Goal: Transaction & Acquisition: Purchase product/service

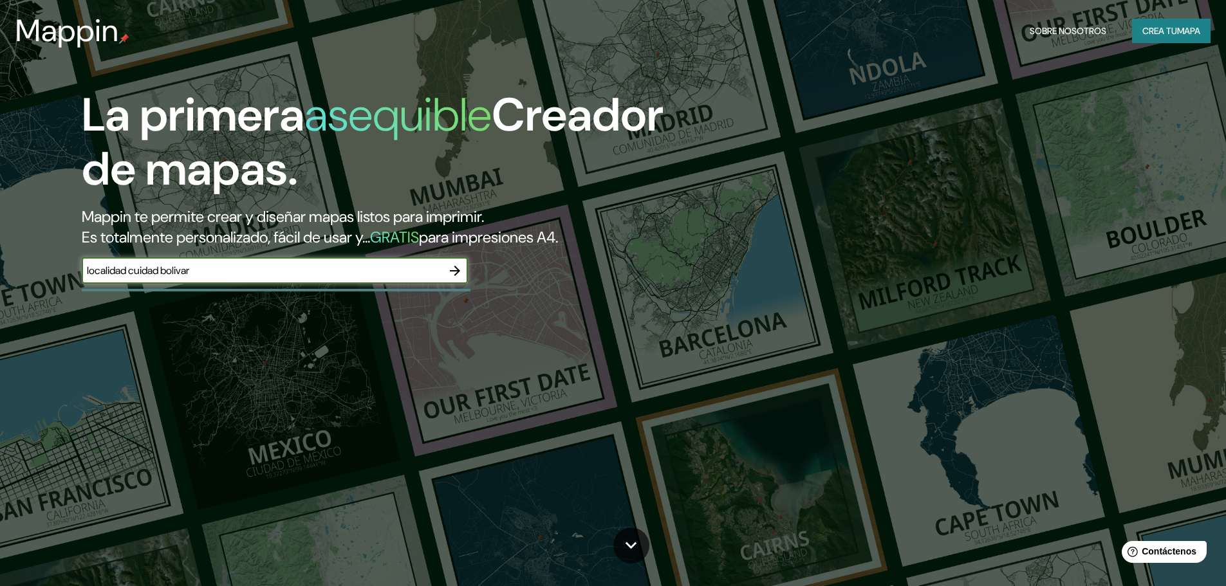
type input "localidad cuidad bolivar"
click at [460, 270] on icon "button" at bounding box center [454, 270] width 15 height 15
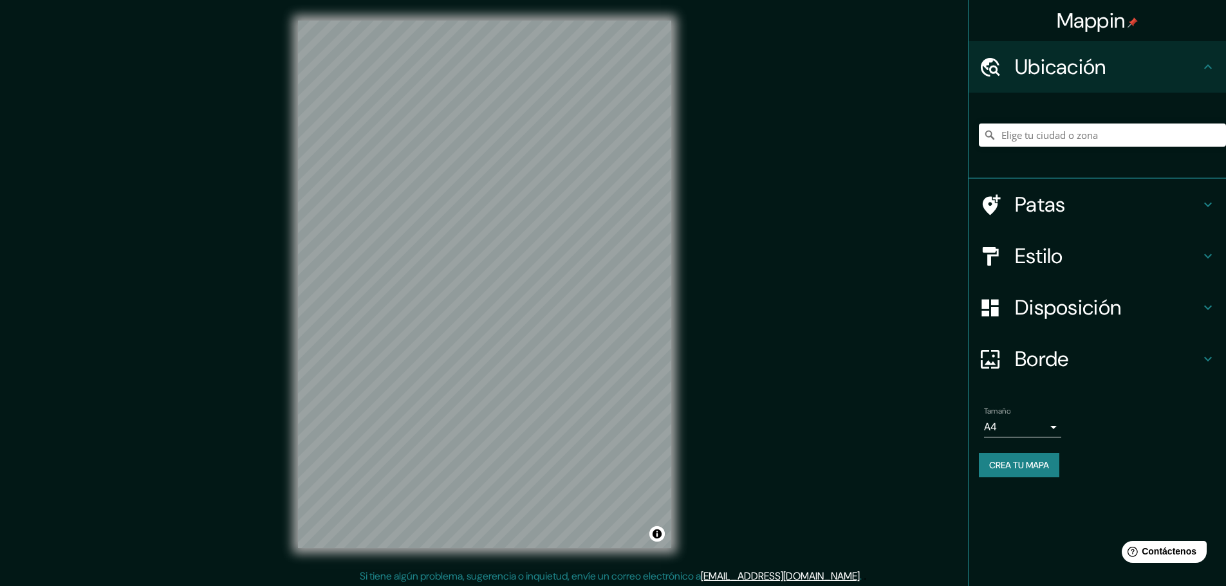
click at [1044, 247] on font "Estilo" at bounding box center [1039, 256] width 48 height 27
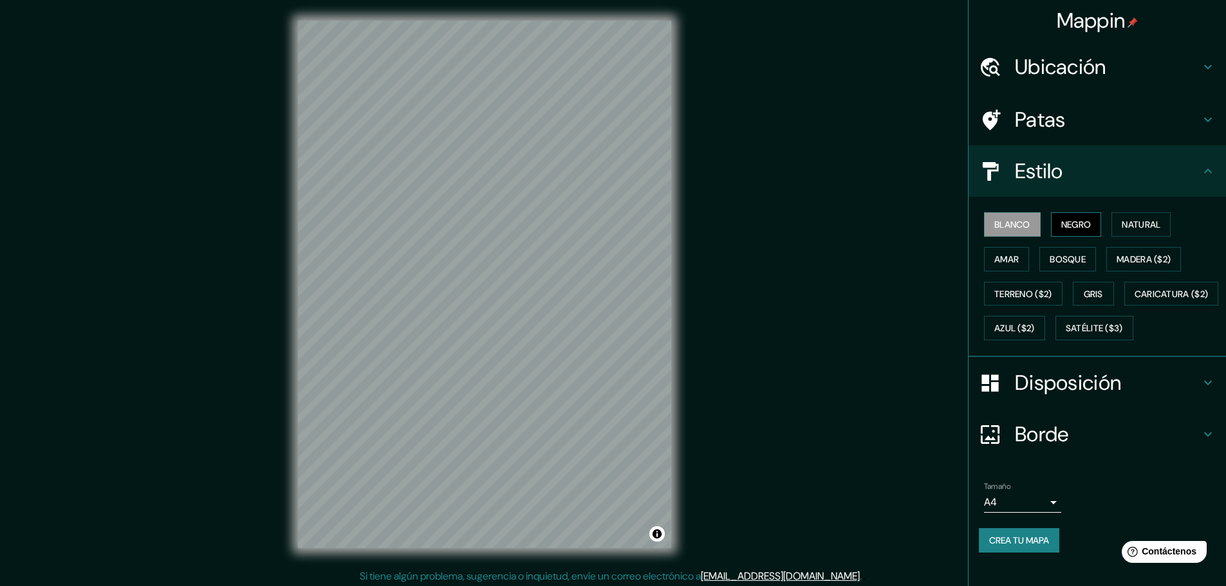
click at [1075, 221] on font "Negro" at bounding box center [1076, 225] width 30 height 12
click at [739, 400] on div "Mappin Ubicación Patas Estilo Blanco Negro Natural [PERSON_NAME] ($2) Terreno (…" at bounding box center [613, 295] width 1226 height 590
drag, startPoint x: 1028, startPoint y: 41, endPoint x: 1031, endPoint y: 59, distance: 17.7
click at [1031, 47] on div "Ubicación" at bounding box center [1097, 66] width 257 height 51
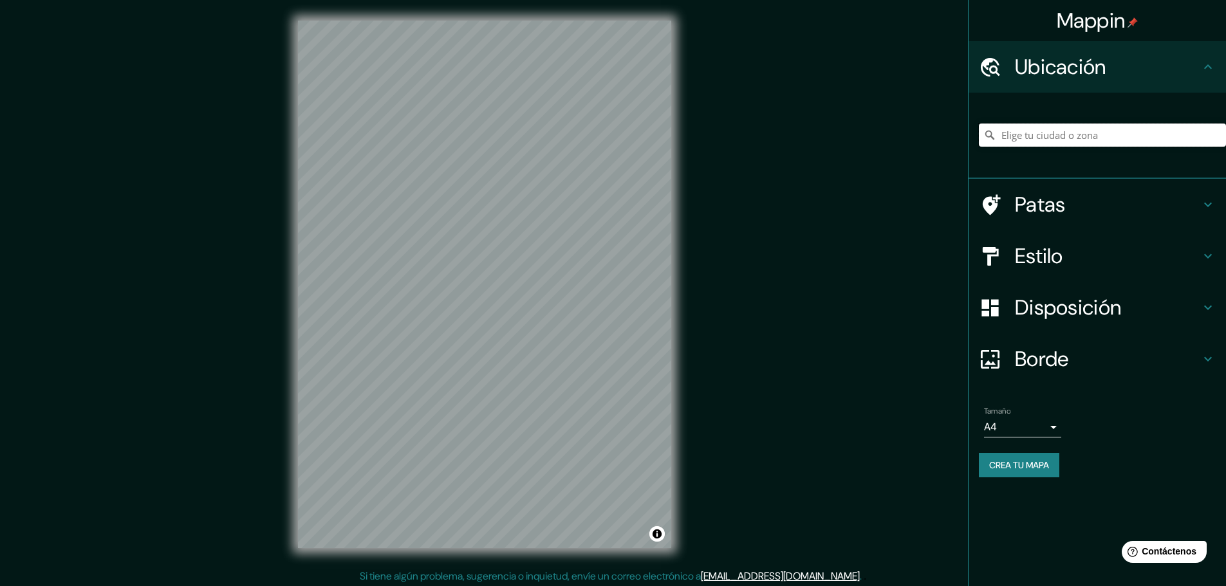
click at [1099, 135] on input "Elige tu ciudad o zona" at bounding box center [1102, 135] width 247 height 23
click at [703, 196] on div "Mappin Ubicación [GEOGRAPHIC_DATA], [GEOGRAPHIC_DATA] Patas Estilo Disposición …" at bounding box center [613, 295] width 1226 height 590
click at [688, 213] on div "© Mapbox © OpenStreetMap Improve this map" at bounding box center [484, 284] width 414 height 569
click at [718, 279] on div "Mappin Ubicación [GEOGRAPHIC_DATA], [GEOGRAPHIC_DATA] Patas Estilo Disposición …" at bounding box center [613, 295] width 1226 height 590
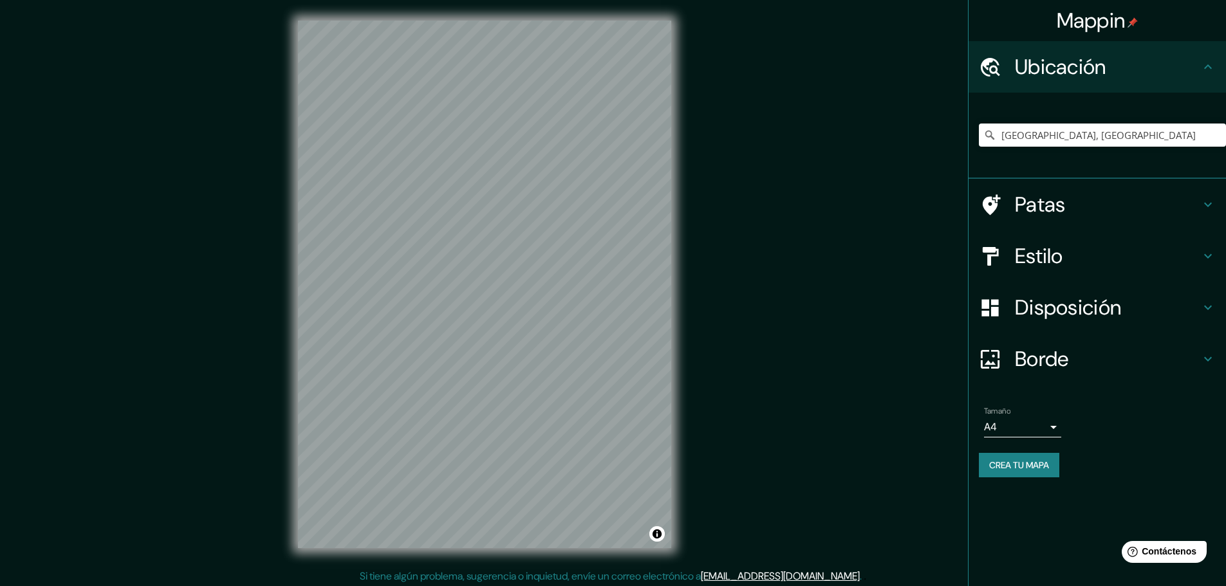
click at [727, 550] on div "Mappin Ubicación [GEOGRAPHIC_DATA], [GEOGRAPHIC_DATA] Patas Estilo Disposición …" at bounding box center [613, 295] width 1226 height 590
drag, startPoint x: 1110, startPoint y: 128, endPoint x: 930, endPoint y: 142, distance: 180.8
click at [930, 142] on div "Mappin Ubicación [GEOGRAPHIC_DATA], [GEOGRAPHIC_DATA] Patas Estilo Disposición …" at bounding box center [613, 295] width 1226 height 590
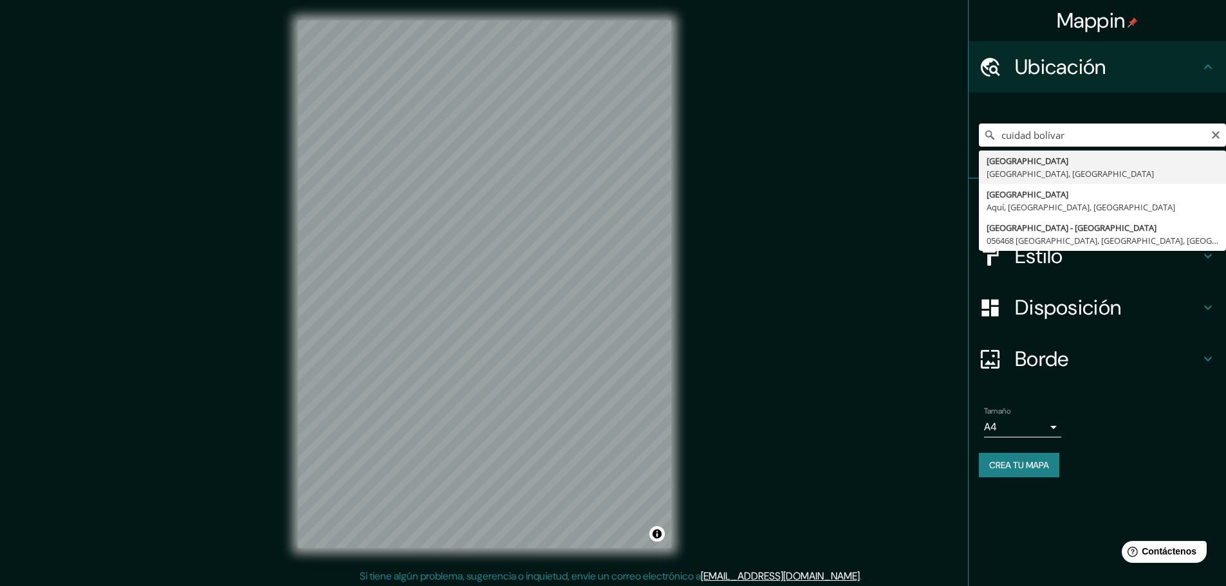
drag, startPoint x: 1002, startPoint y: 136, endPoint x: 1071, endPoint y: 137, distance: 68.9
click at [1029, 135] on input "cuidad bolívar" at bounding box center [1102, 135] width 247 height 23
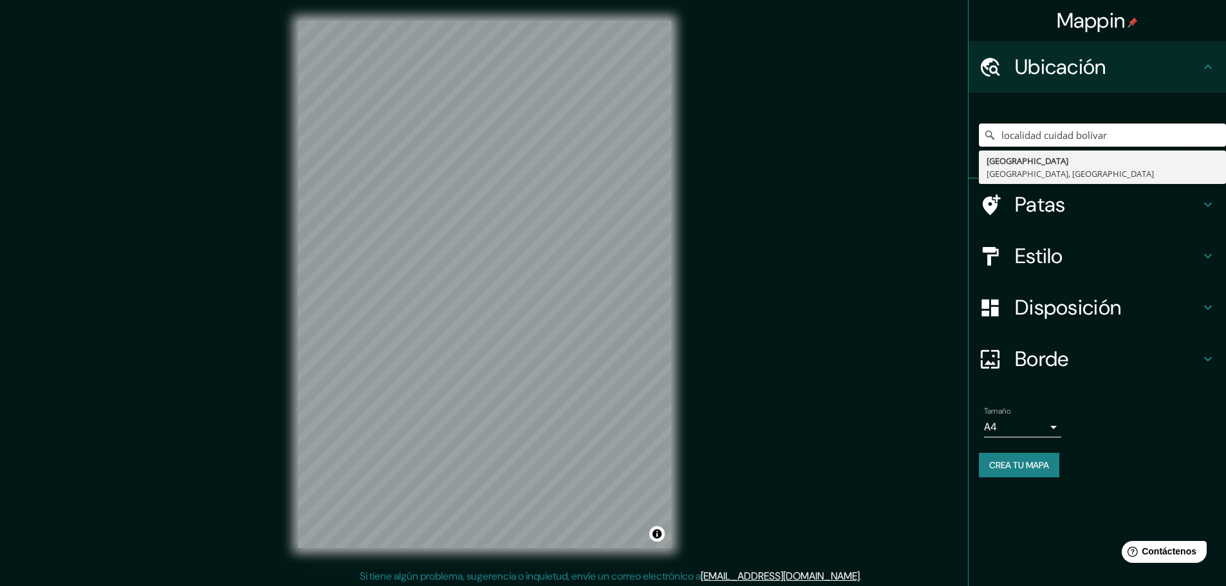
type input "localidad cuidad bolívar"
click at [1020, 422] on body "Mappin Ubicación localidad cuidad bolívar [GEOGRAPHIC_DATA] [GEOGRAPHIC_DATA], …" at bounding box center [613, 293] width 1226 height 586
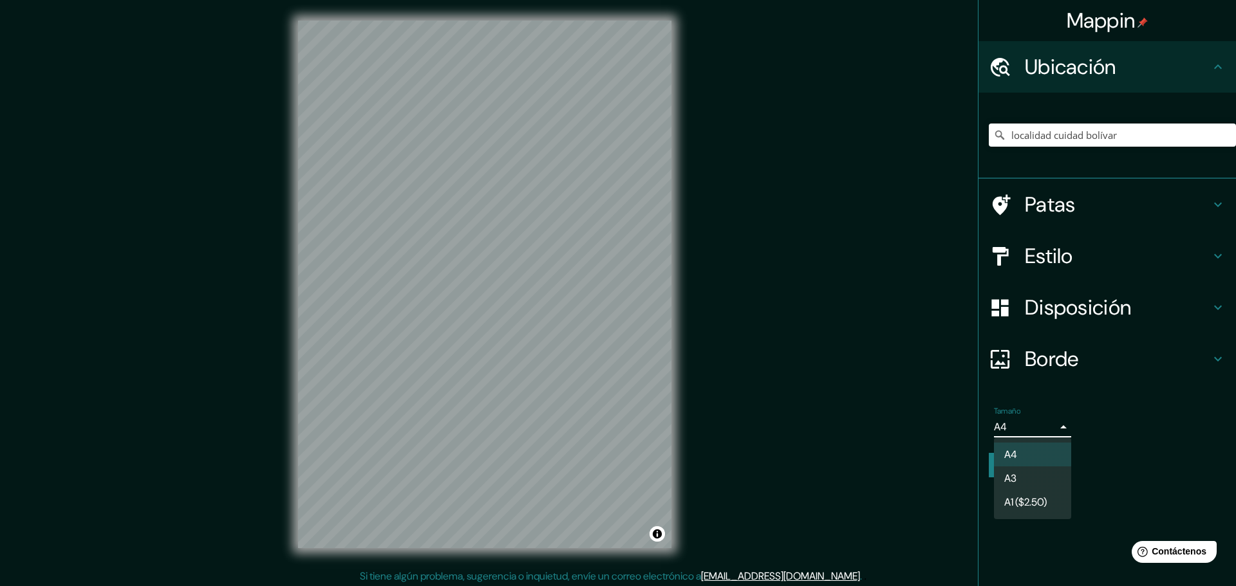
click at [1033, 481] on li "A3" at bounding box center [1032, 479] width 77 height 24
type input "a4"
click at [1027, 437] on body "Mappin Ubicación localidad cuidad bolívar [GEOGRAPHIC_DATA] [GEOGRAPHIC_DATA], …" at bounding box center [618, 293] width 1236 height 586
click at [476, 389] on div at bounding box center [618, 293] width 1236 height 586
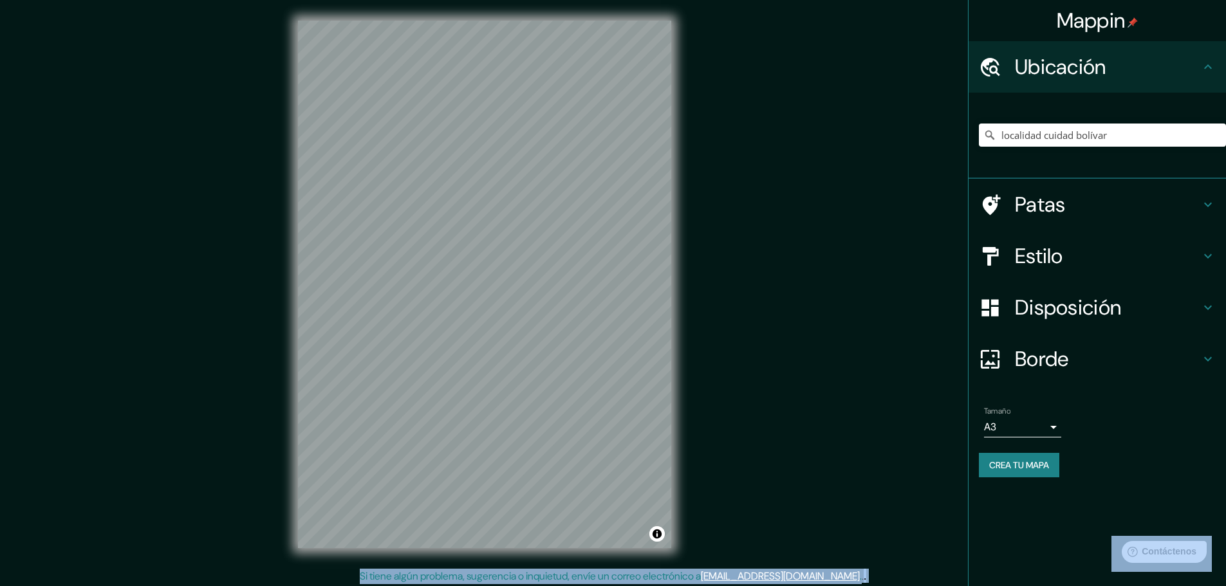
drag, startPoint x: 463, startPoint y: 351, endPoint x: 688, endPoint y: 295, distance: 232.1
click at [688, 297] on div "© Mapbox © OpenStreetMap Improve this map" at bounding box center [484, 284] width 414 height 569
click at [915, 467] on div "Mappin Ubicación localidad cuidad bolívar [GEOGRAPHIC_DATA] [GEOGRAPHIC_DATA], …" at bounding box center [613, 295] width 1226 height 590
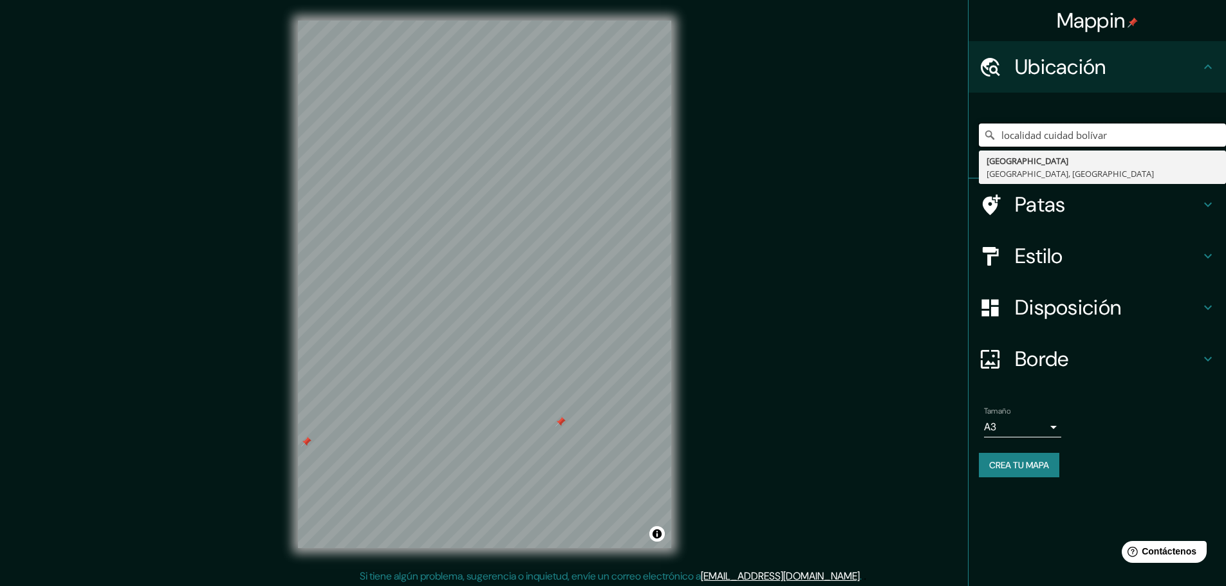
drag, startPoint x: 867, startPoint y: 135, endPoint x: 853, endPoint y: 135, distance: 14.2
click at [853, 135] on div "Mappin Ubicación localidad cuidad bolívar [GEOGRAPHIC_DATA] [GEOGRAPHIC_DATA], …" at bounding box center [613, 295] width 1226 height 590
type input "b"
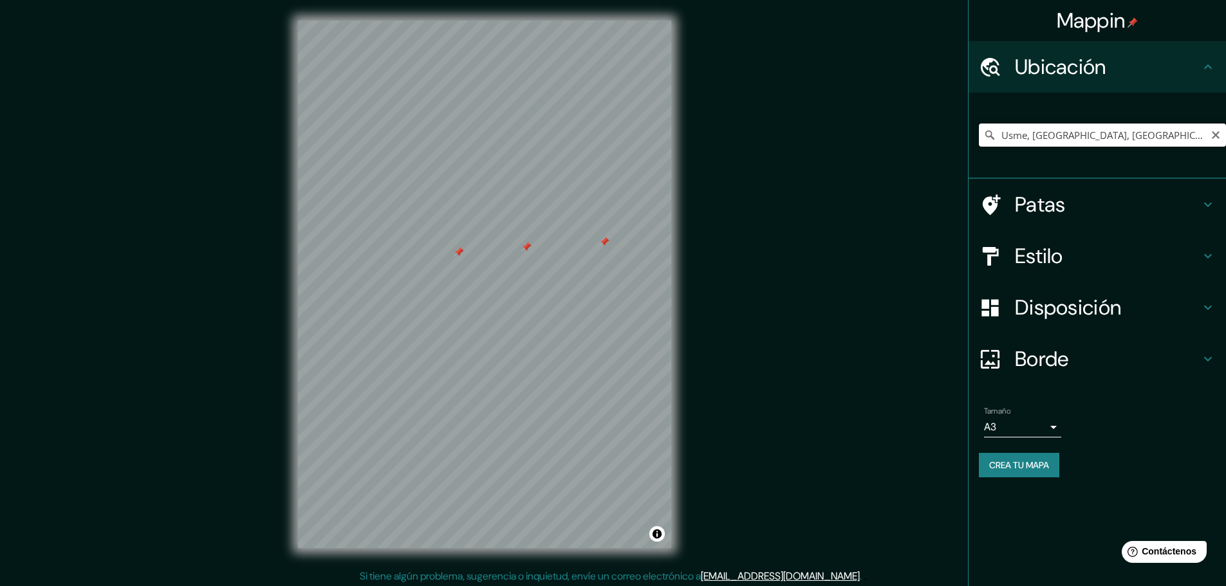
drag, startPoint x: 1166, startPoint y: 133, endPoint x: 872, endPoint y: 134, distance: 294.1
click at [872, 134] on div "Mappin Ubicación Usme, [GEOGRAPHIC_DATA], [GEOGRAPHIC_DATA] Patas Estilo Dispos…" at bounding box center [613, 295] width 1226 height 590
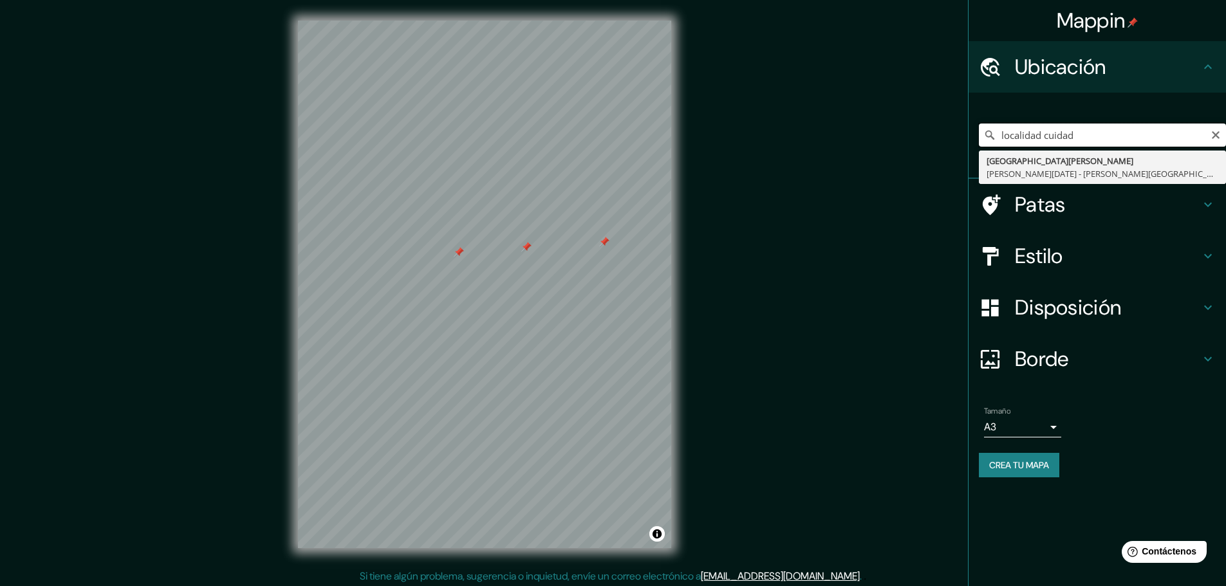
click at [1050, 135] on input "localidad cuidad" at bounding box center [1102, 135] width 247 height 23
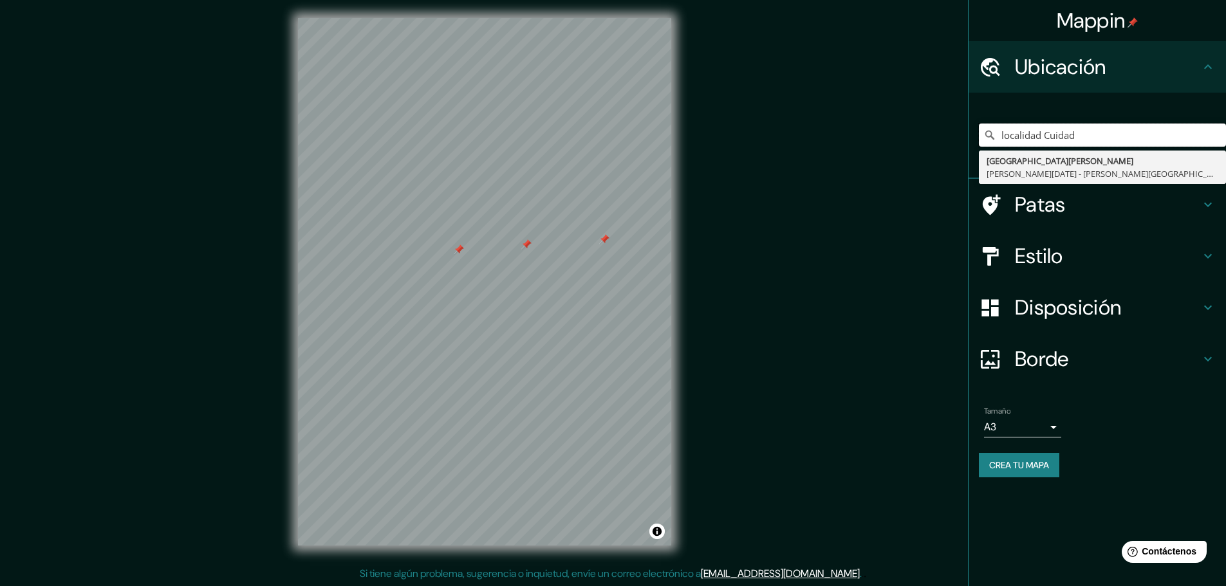
scroll to position [3, 0]
type input "localidad Cuidad"
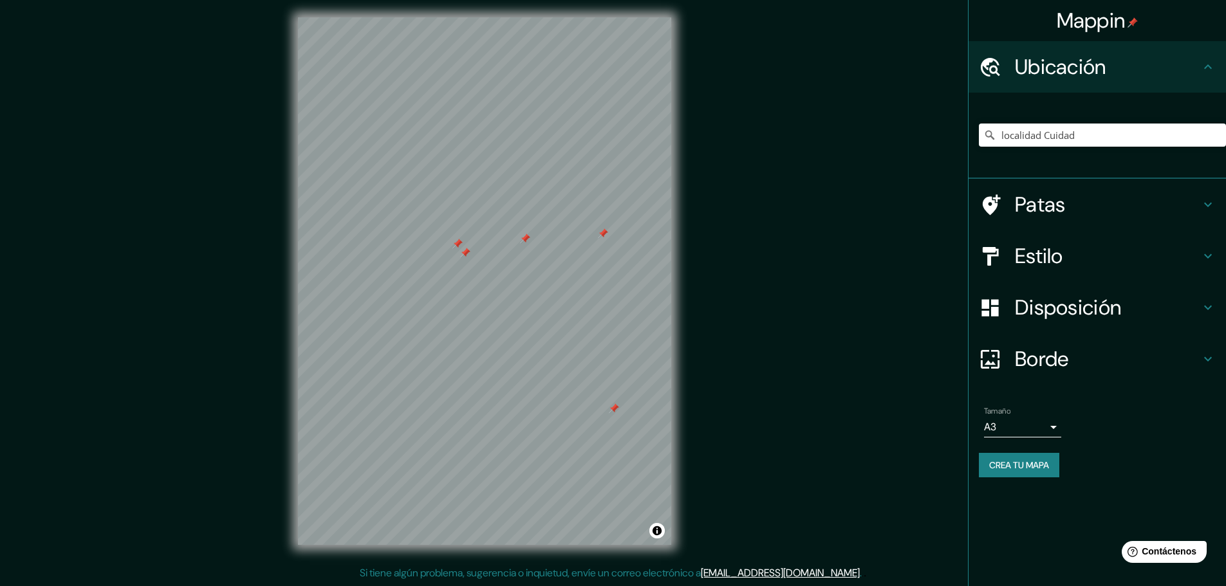
click at [1079, 350] on h4 "Borde" at bounding box center [1107, 359] width 185 height 26
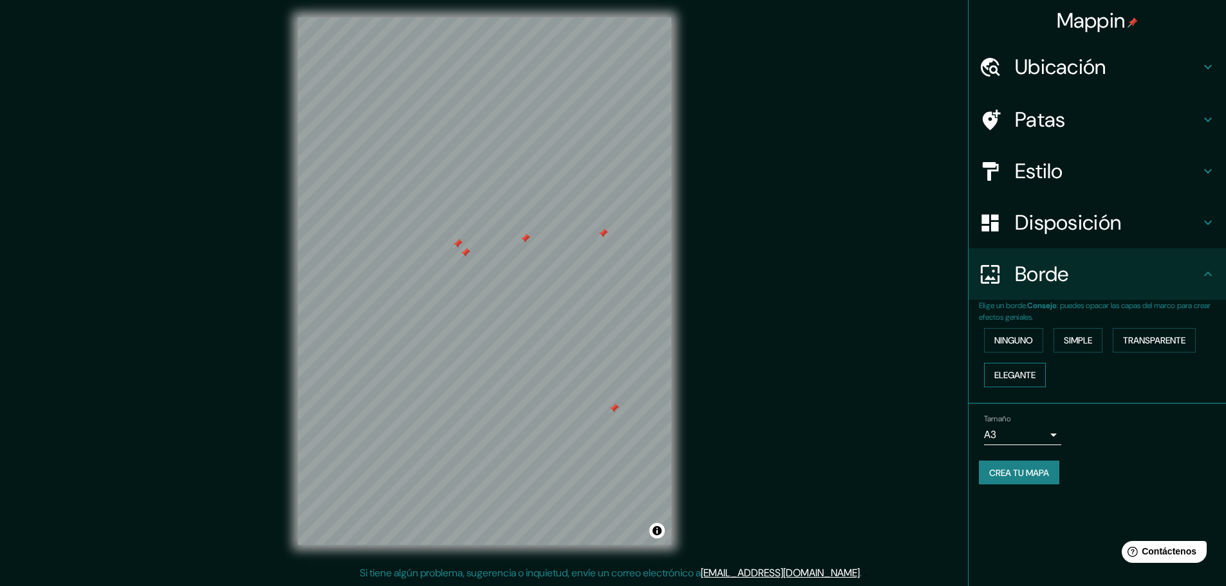
click at [1023, 369] on font "Elegante" at bounding box center [1014, 375] width 41 height 17
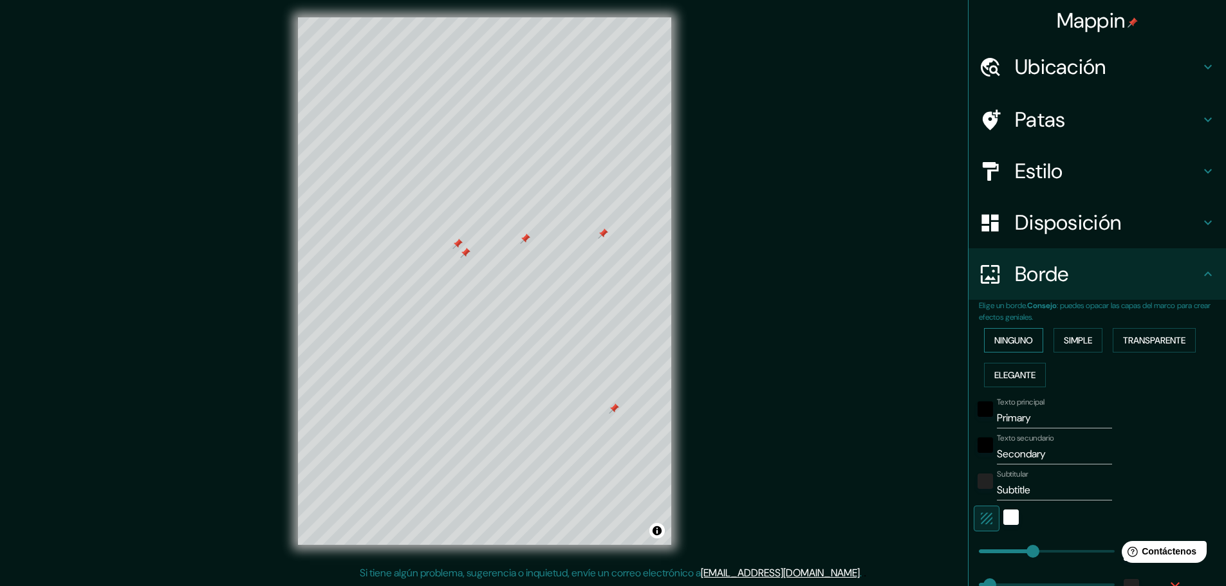
click at [1012, 339] on font "Ninguno" at bounding box center [1013, 341] width 39 height 12
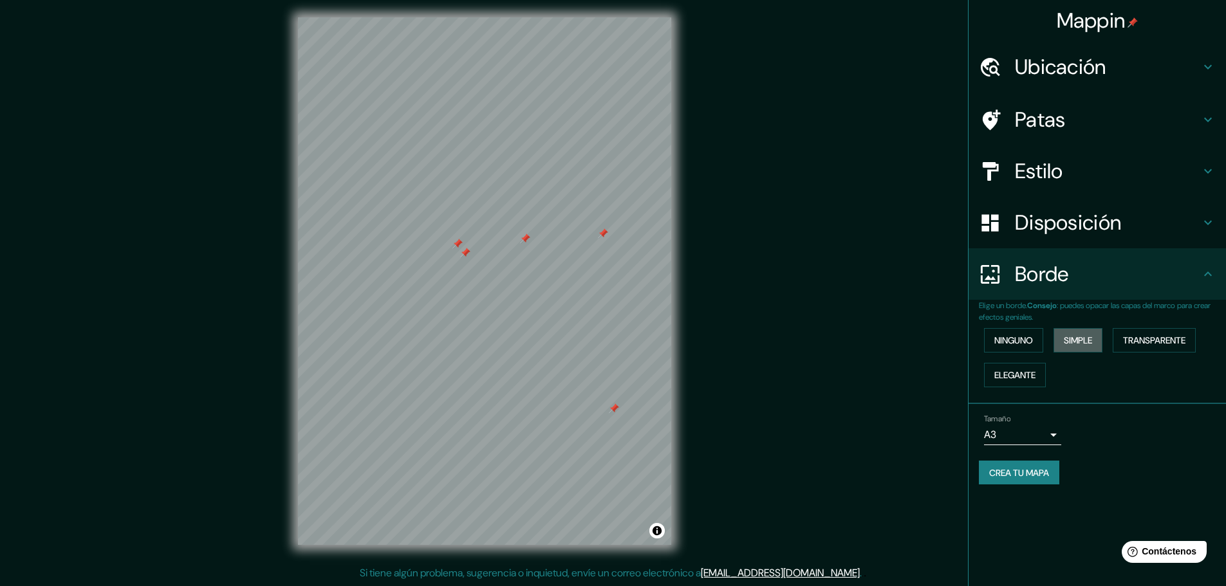
drag, startPoint x: 1086, startPoint y: 335, endPoint x: 1102, endPoint y: 355, distance: 25.1
click at [1092, 343] on font "Simple" at bounding box center [1078, 341] width 28 height 12
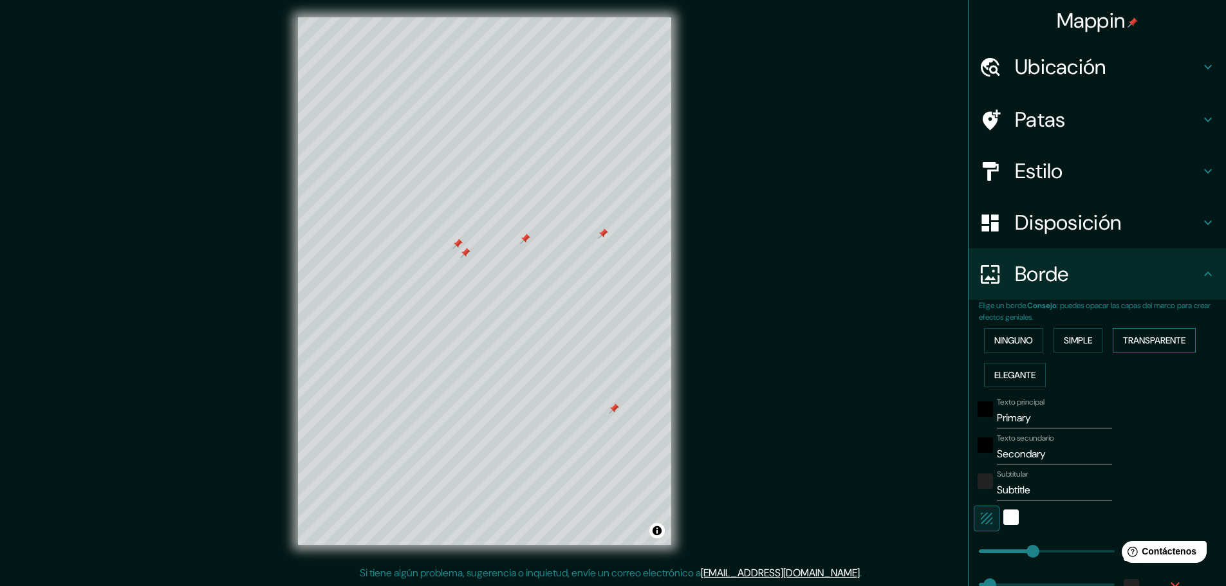
click at [1137, 331] on button "Transparente" at bounding box center [1154, 340] width 83 height 24
click at [984, 337] on button "Ninguno" at bounding box center [1013, 340] width 59 height 24
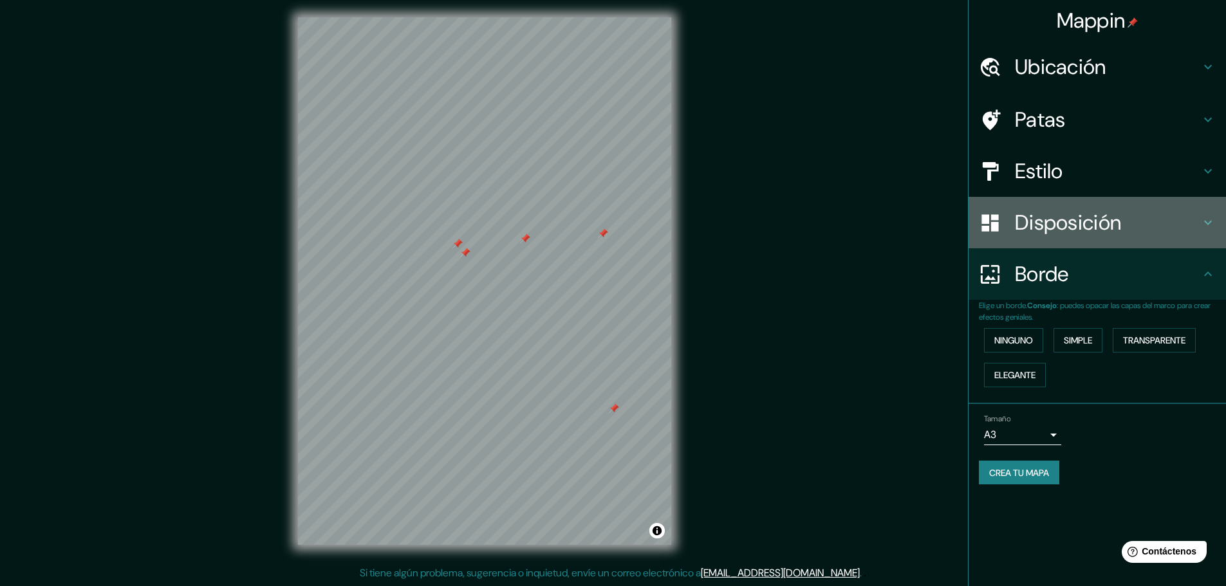
click at [1036, 221] on font "Disposición" at bounding box center [1068, 222] width 106 height 27
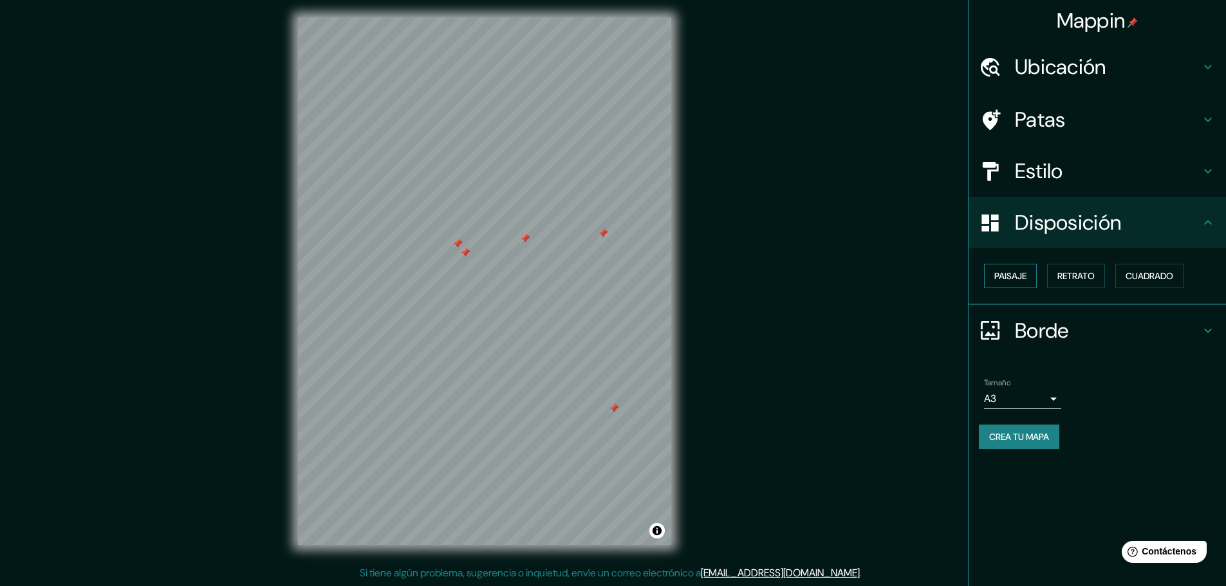
click at [1017, 274] on font "Paisaje" at bounding box center [1010, 276] width 32 height 12
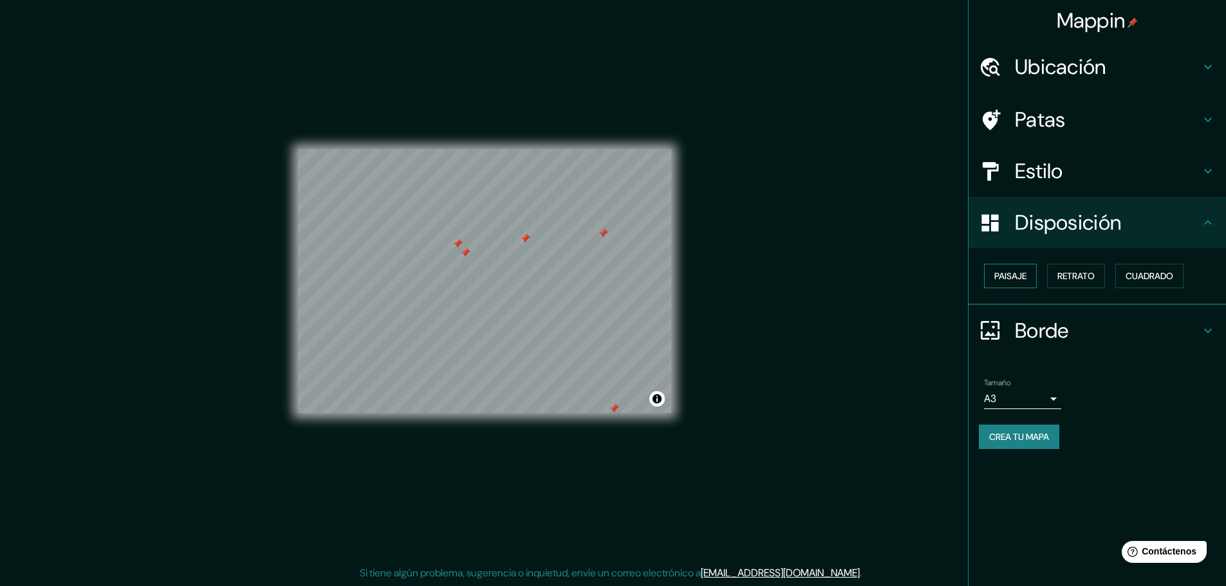
click at [1017, 274] on font "Paisaje" at bounding box center [1010, 276] width 32 height 12
click at [1081, 270] on font "Retrato" at bounding box center [1075, 276] width 37 height 17
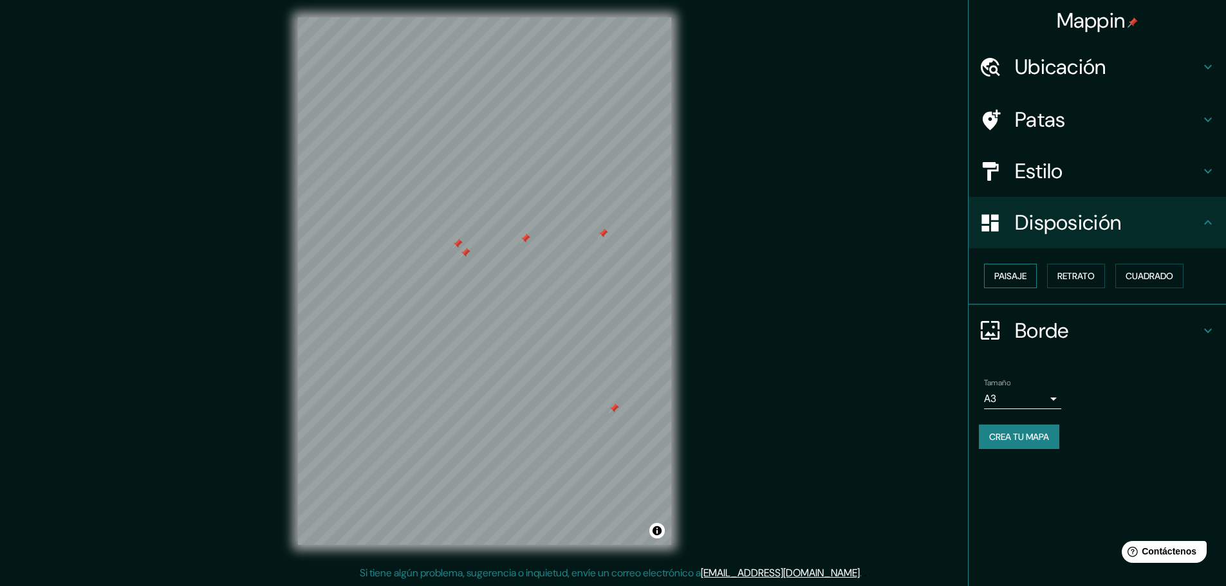
click at [1021, 270] on font "Paisaje" at bounding box center [1010, 276] width 32 height 17
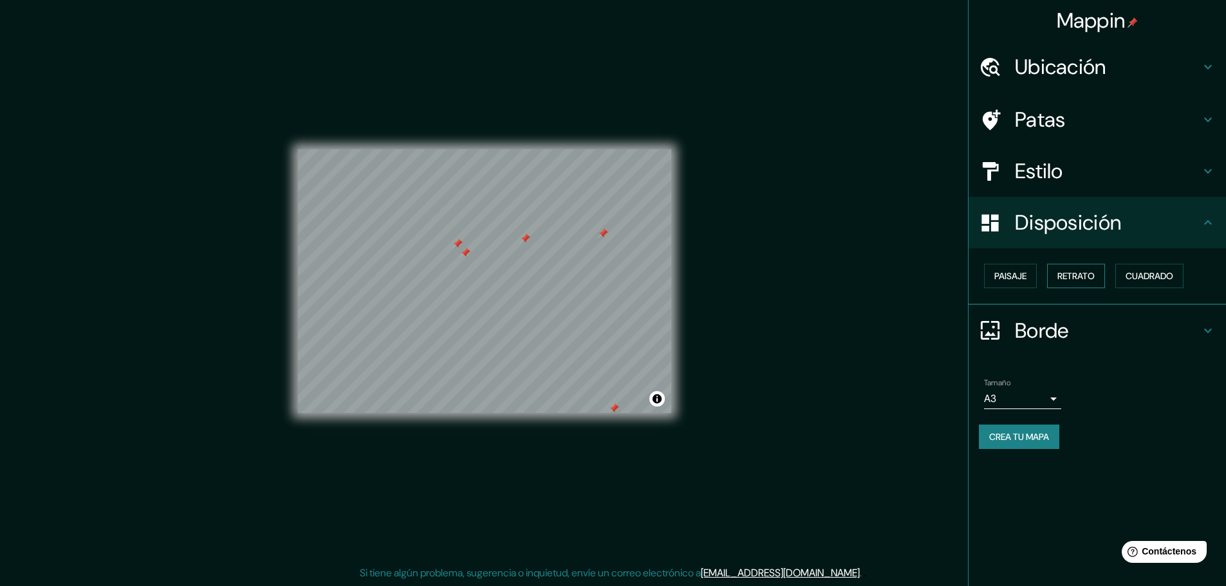
click at [1092, 284] on font "Retrato" at bounding box center [1075, 276] width 37 height 17
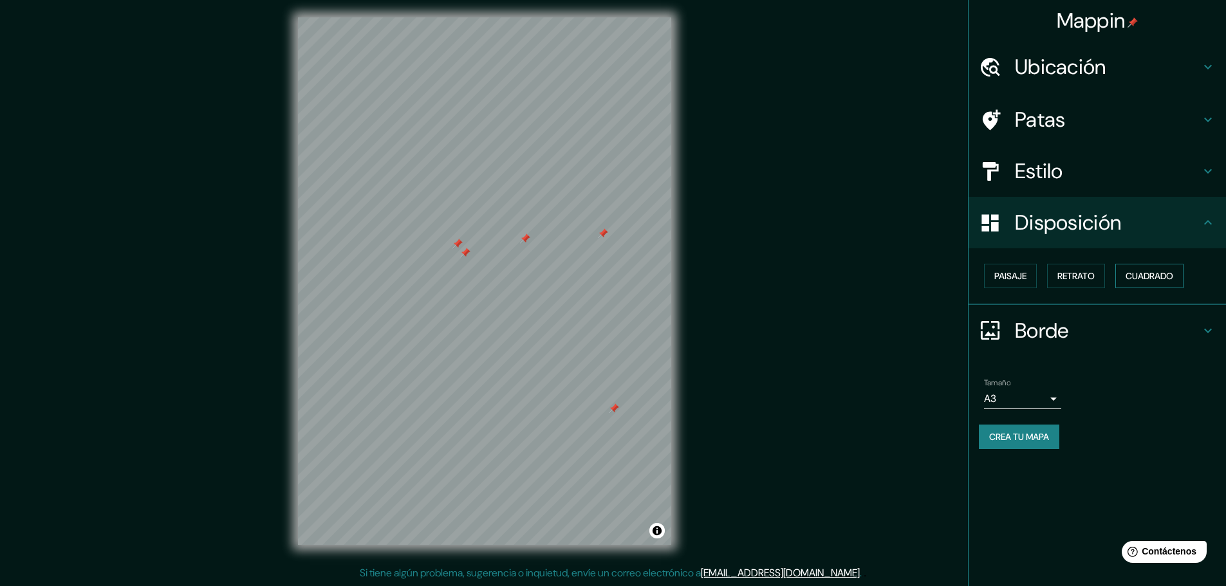
click at [1158, 279] on font "Cuadrado" at bounding box center [1150, 276] width 48 height 12
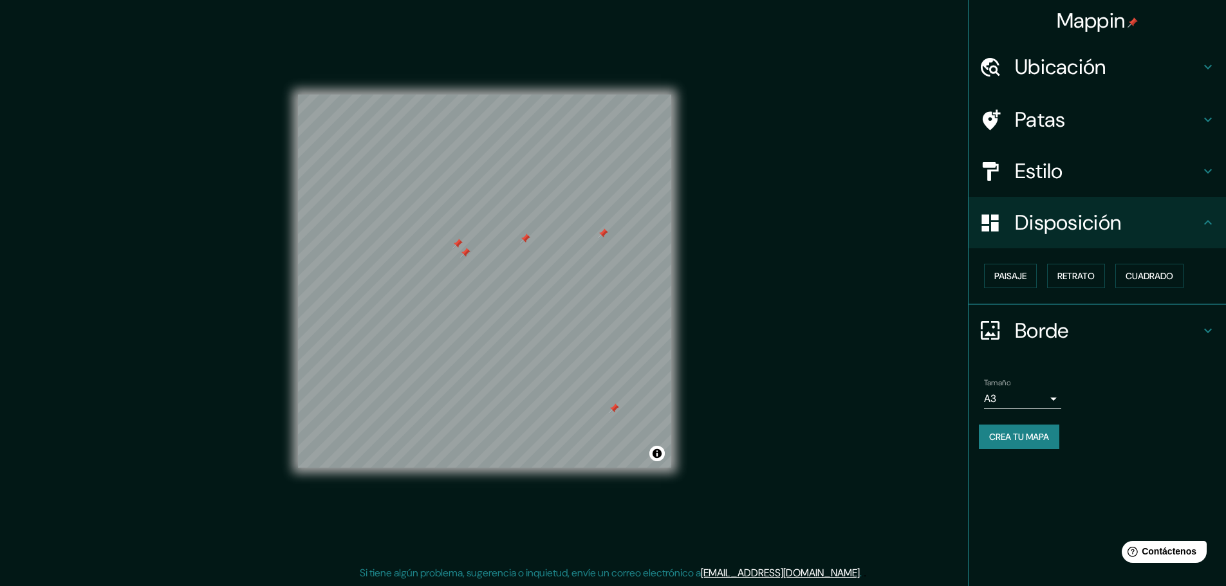
click at [1068, 165] on h4 "Estilo" at bounding box center [1107, 171] width 185 height 26
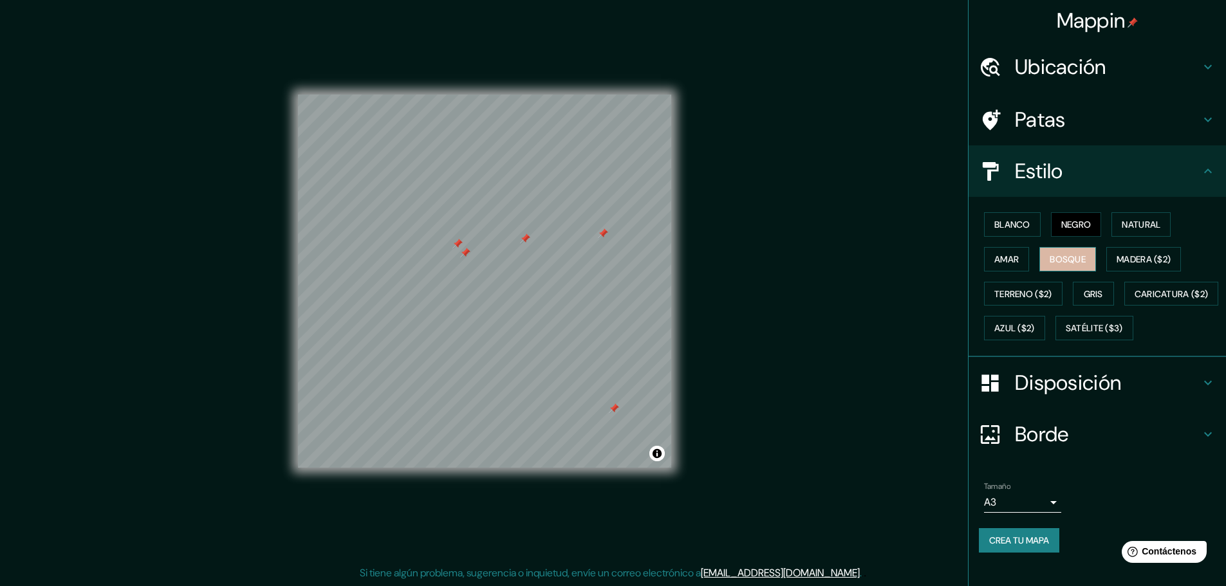
click at [1076, 254] on font "Bosque" at bounding box center [1068, 260] width 36 height 12
click at [994, 258] on font "Amar" at bounding box center [1006, 260] width 24 height 12
click at [1148, 225] on font "Natural" at bounding box center [1141, 225] width 39 height 12
click at [556, 68] on div "© Mapbox © OpenStreetMap Improve this map" at bounding box center [484, 281] width 373 height 528
click at [474, 95] on div at bounding box center [484, 95] width 373 height 0
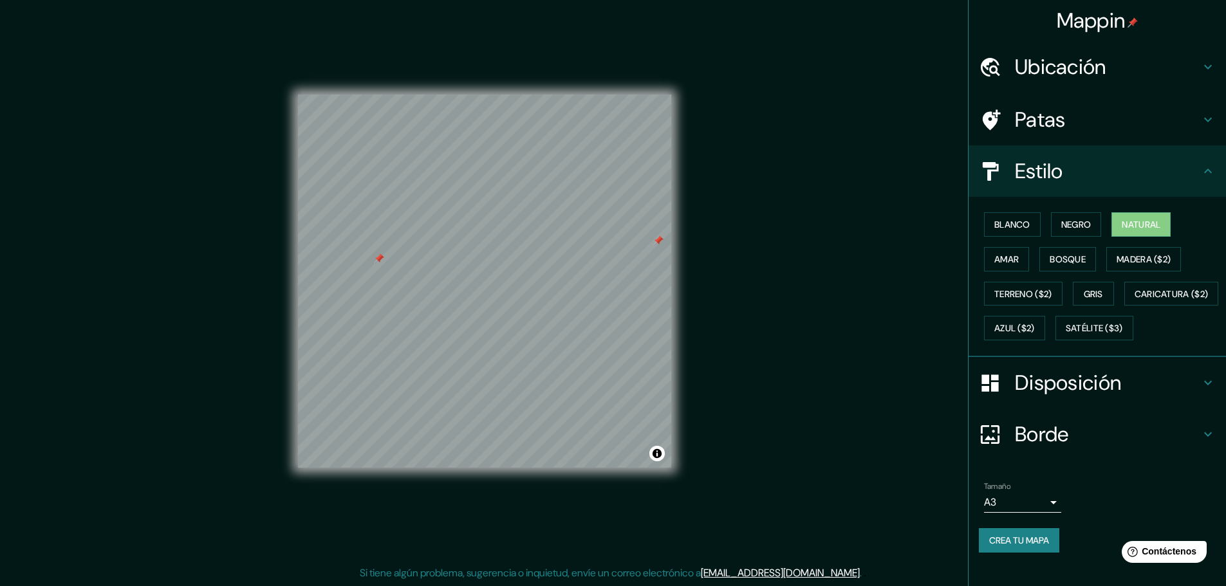
click at [1055, 66] on font "Ubicación" at bounding box center [1060, 66] width 91 height 27
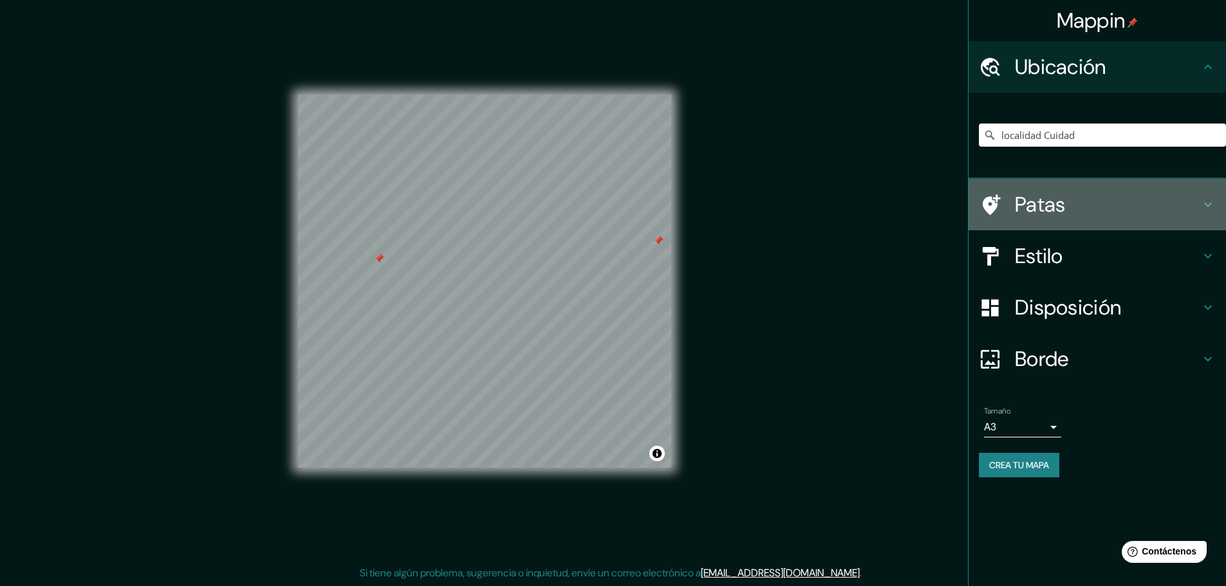
click at [1065, 209] on font "Patas" at bounding box center [1040, 204] width 51 height 27
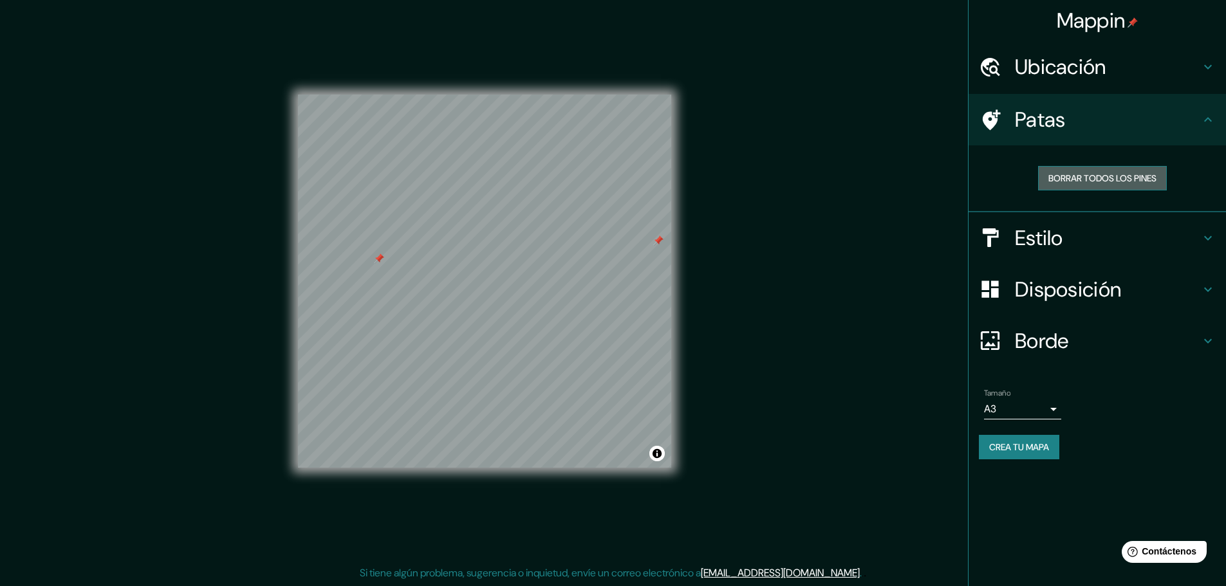
click at [1075, 176] on font "Borrar todos los pines" at bounding box center [1102, 178] width 108 height 12
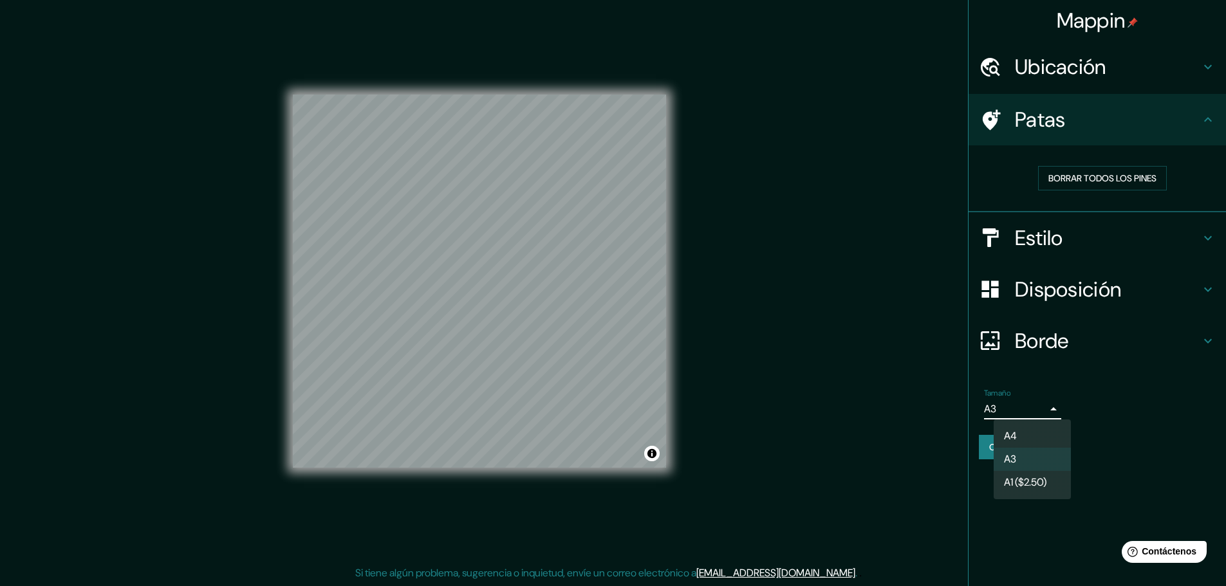
click at [1010, 405] on body "Mappin Ubicación localidad Cuidad [GEOGRAPHIC_DATA][PERSON_NAME][GEOGRAPHIC_DAT…" at bounding box center [613, 290] width 1226 height 586
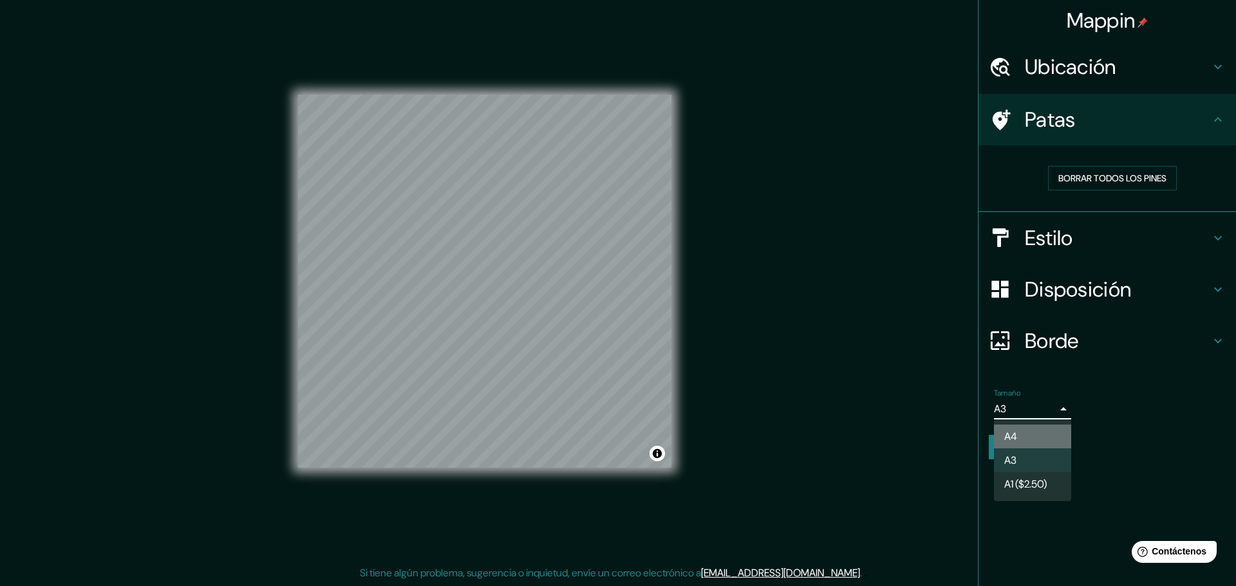
click at [1016, 439] on font "A4" at bounding box center [1010, 437] width 13 height 14
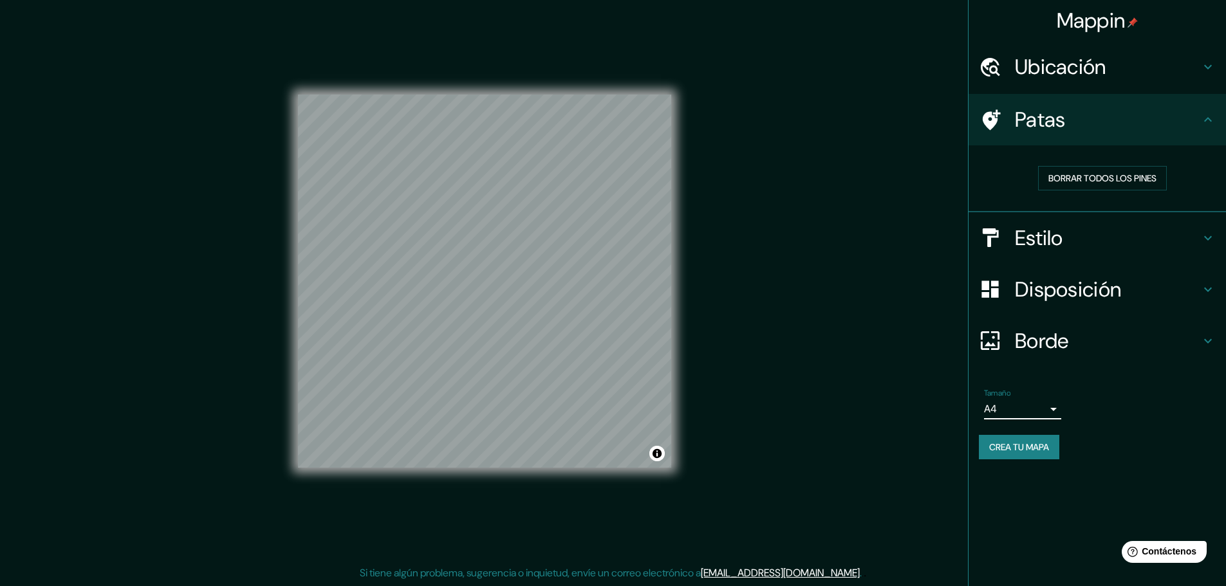
click at [1019, 416] on body "Mappin Ubicación localidad Cuidad [GEOGRAPHIC_DATA][PERSON_NAME][GEOGRAPHIC_DAT…" at bounding box center [613, 290] width 1226 height 586
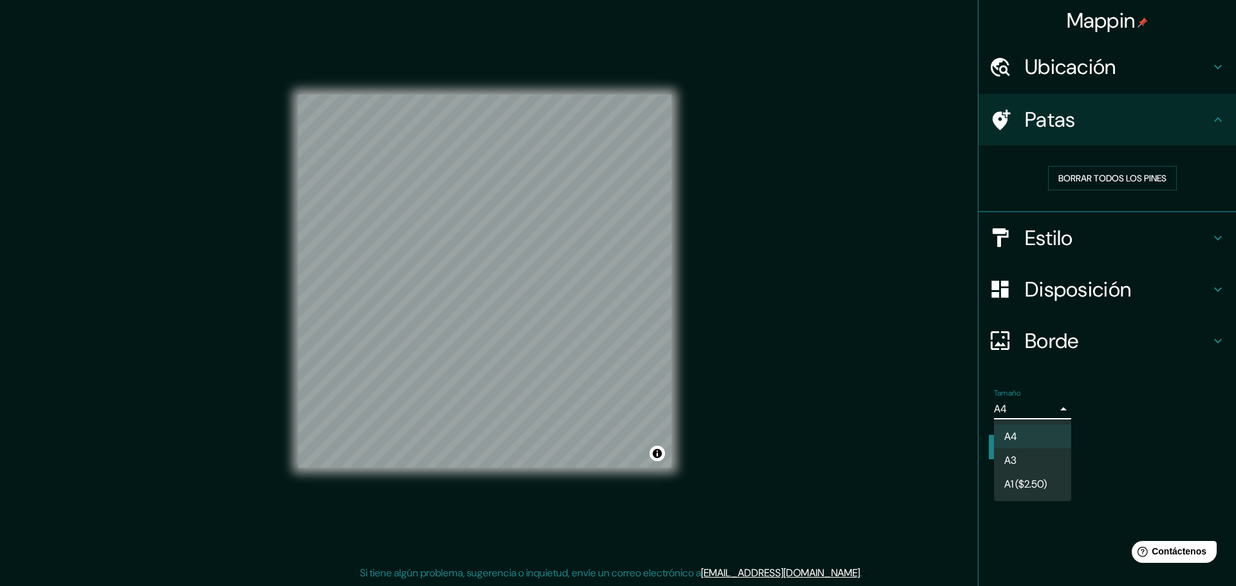
click at [1020, 464] on li "A3" at bounding box center [1032, 461] width 77 height 24
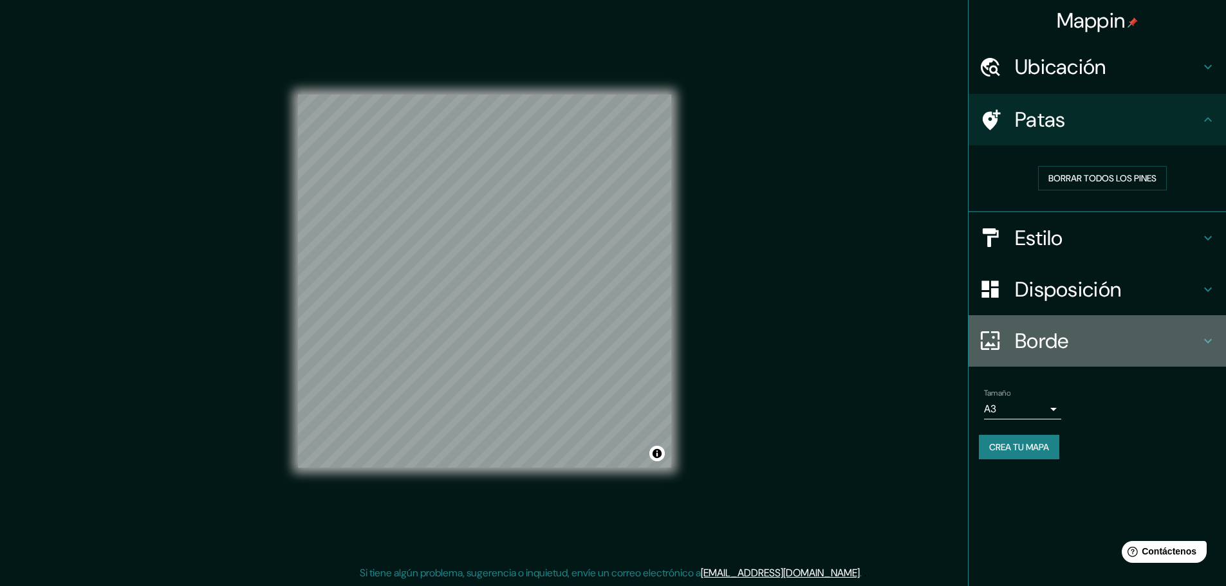
click at [1041, 344] on font "Borde" at bounding box center [1042, 341] width 54 height 27
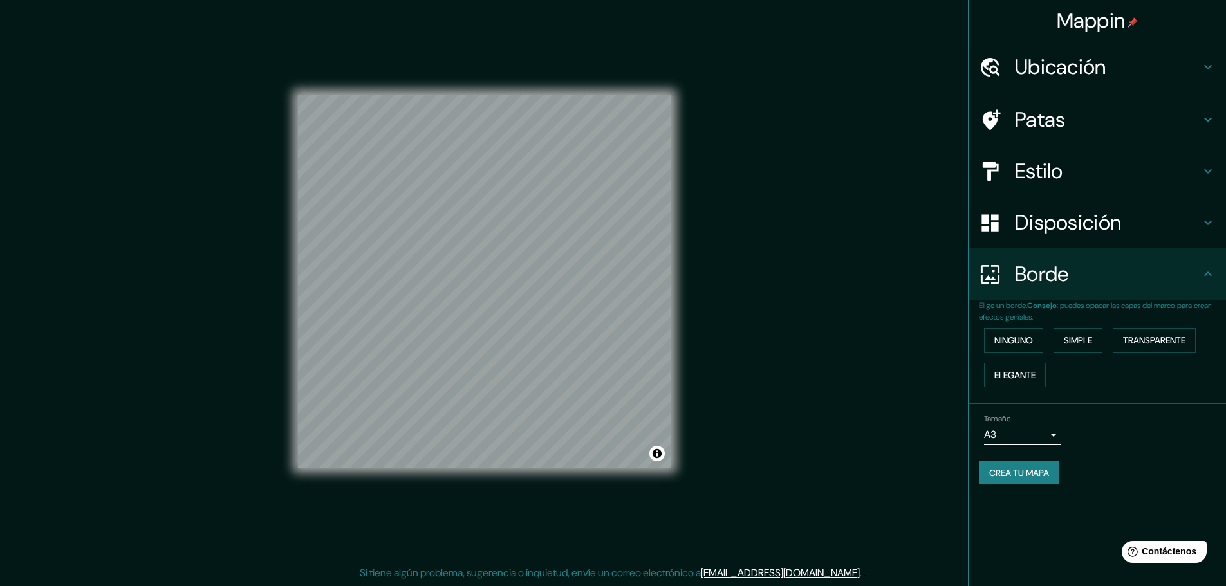
click at [1066, 234] on font "Disposición" at bounding box center [1068, 222] width 106 height 27
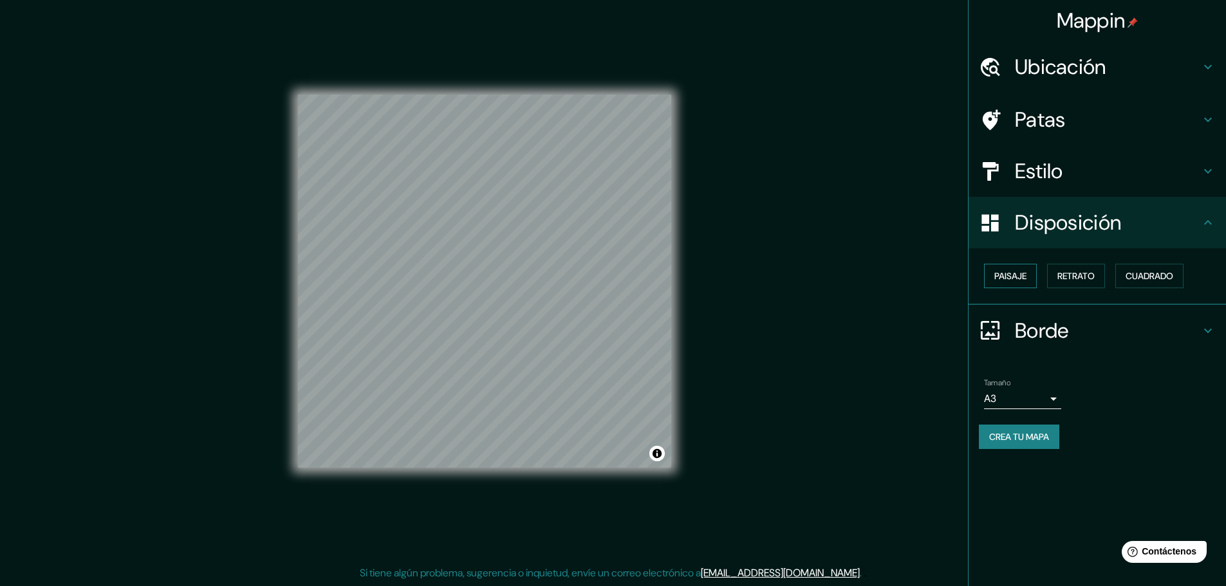
click at [1005, 277] on font "Paisaje" at bounding box center [1010, 276] width 32 height 12
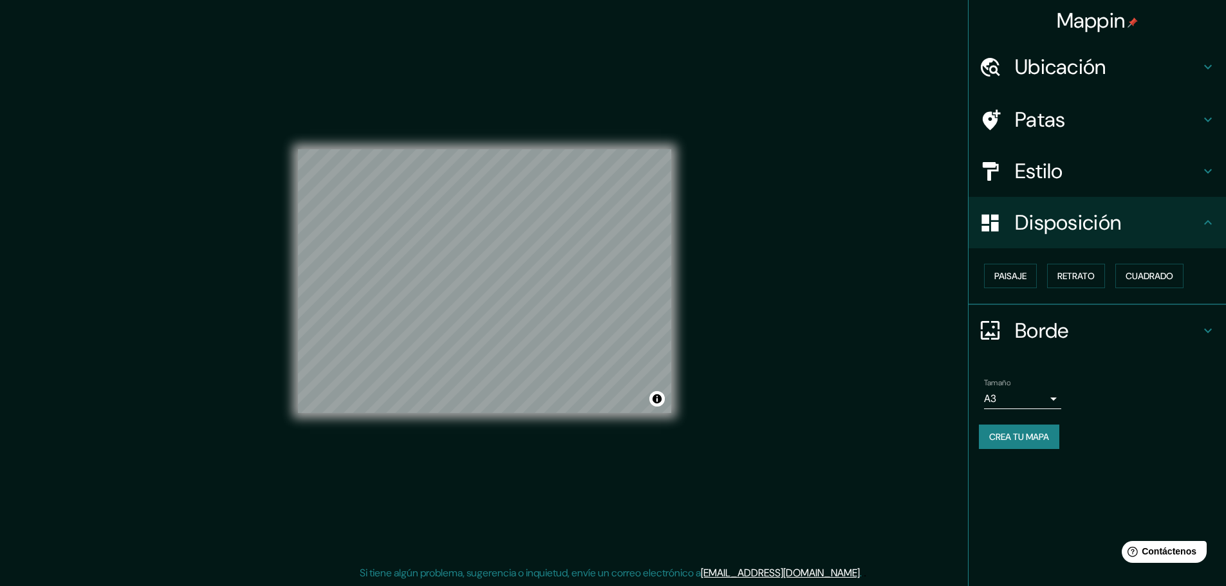
click at [999, 434] on font "Crea tu mapa" at bounding box center [1019, 437] width 60 height 12
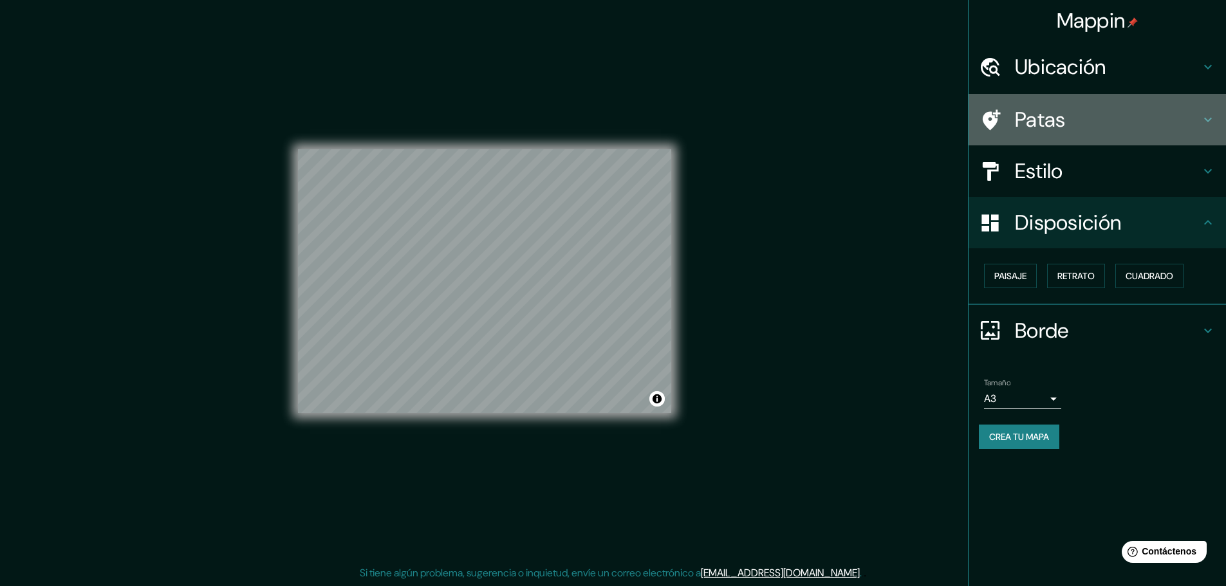
click at [1044, 104] on div "Patas" at bounding box center [1097, 119] width 257 height 51
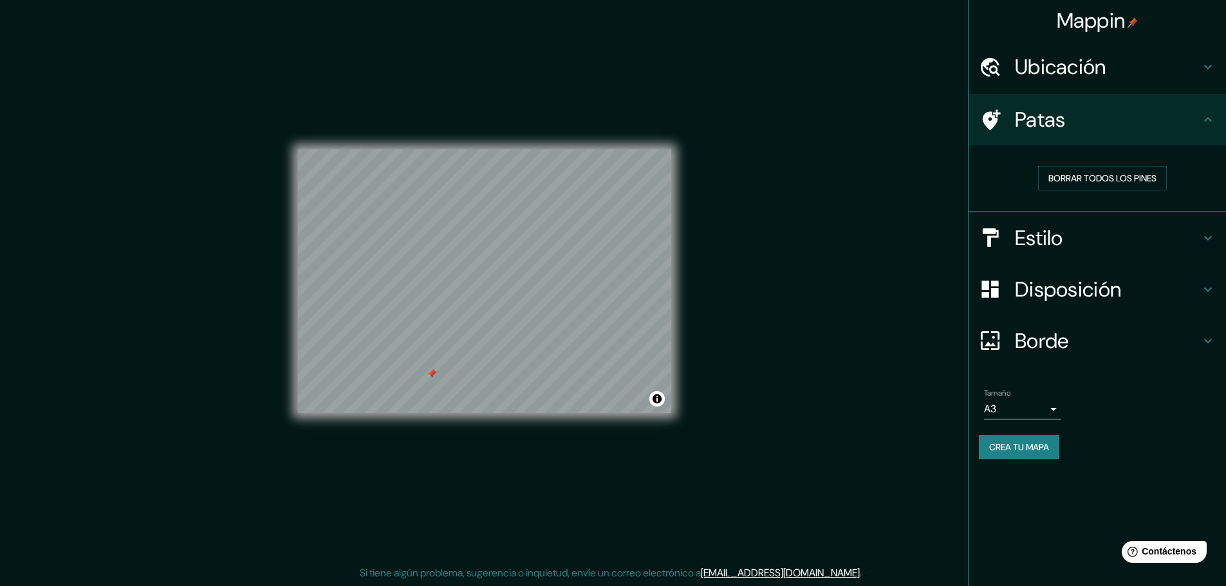
click at [431, 373] on div at bounding box center [432, 374] width 10 height 10
click at [1113, 185] on font "Borrar todos los pines" at bounding box center [1102, 178] width 108 height 17
click at [438, 371] on div at bounding box center [433, 369] width 10 height 10
click at [432, 149] on div at bounding box center [484, 149] width 373 height 0
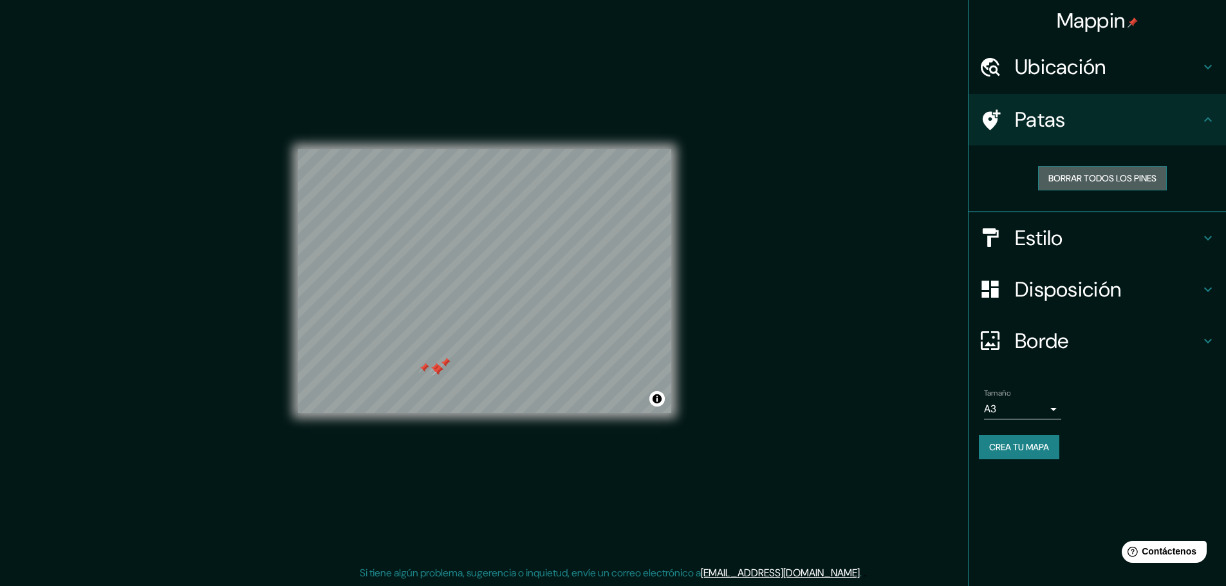
click at [1102, 178] on font "Borrar todos los pines" at bounding box center [1102, 178] width 108 height 12
click at [225, 526] on div "Mappin Ubicación localidad Cuidad [GEOGRAPHIC_DATA][PERSON_NAME][GEOGRAPHIC_DAT…" at bounding box center [613, 292] width 1226 height 590
click at [1013, 452] on font "Crea tu mapa" at bounding box center [1019, 448] width 60 height 12
click at [1049, 443] on font "Crea tu mapa" at bounding box center [1019, 448] width 60 height 12
drag, startPoint x: 1033, startPoint y: 501, endPoint x: 1030, endPoint y: 494, distance: 8.4
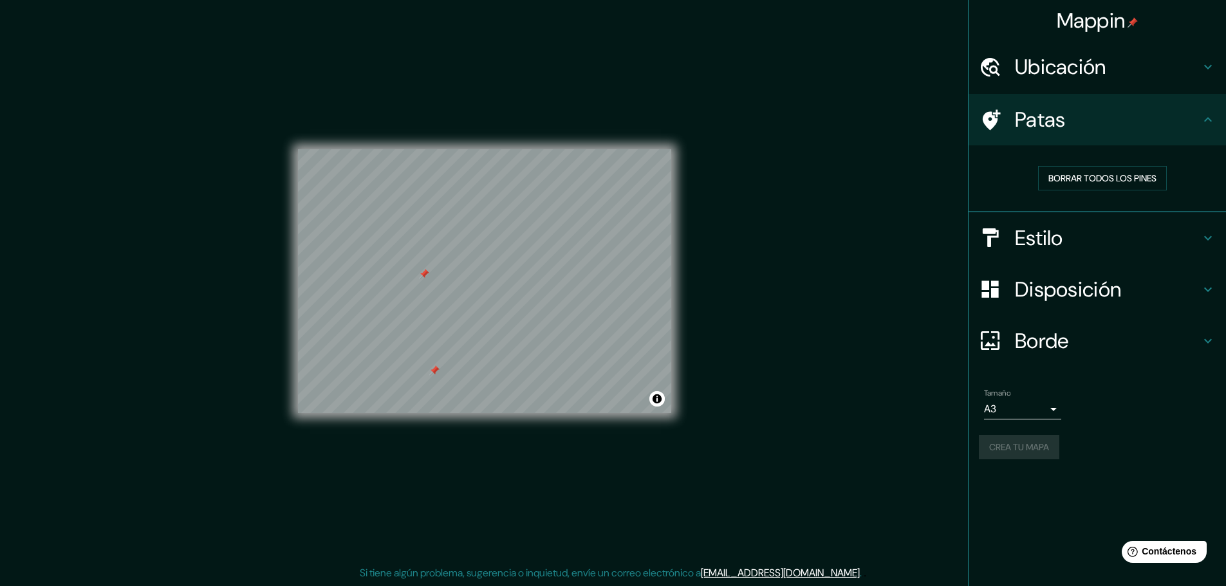
click at [844, 482] on div "Mappin Ubicación localidad Cuidad [GEOGRAPHIC_DATA][PERSON_NAME][GEOGRAPHIC_DAT…" at bounding box center [613, 292] width 1226 height 590
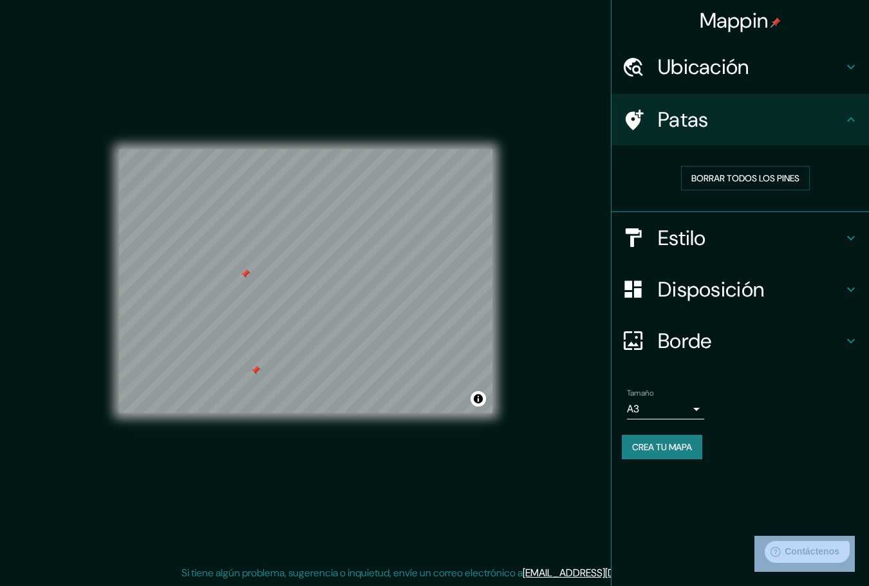
click at [869, 48] on div "Ubicación" at bounding box center [739, 66] width 257 height 51
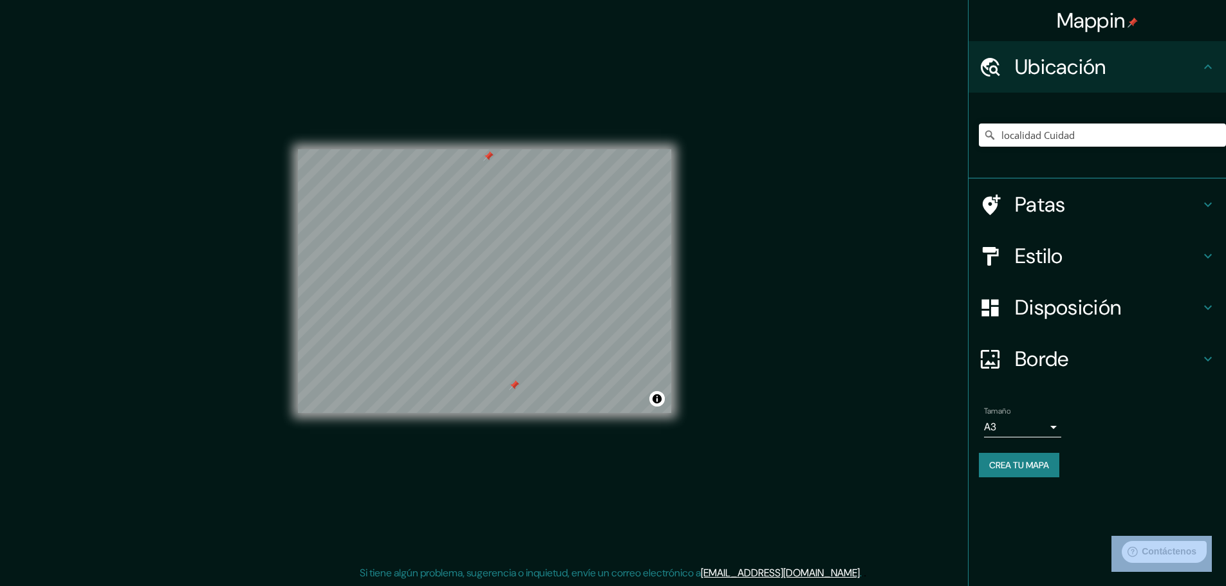
click at [1055, 262] on font "Estilo" at bounding box center [1039, 256] width 48 height 27
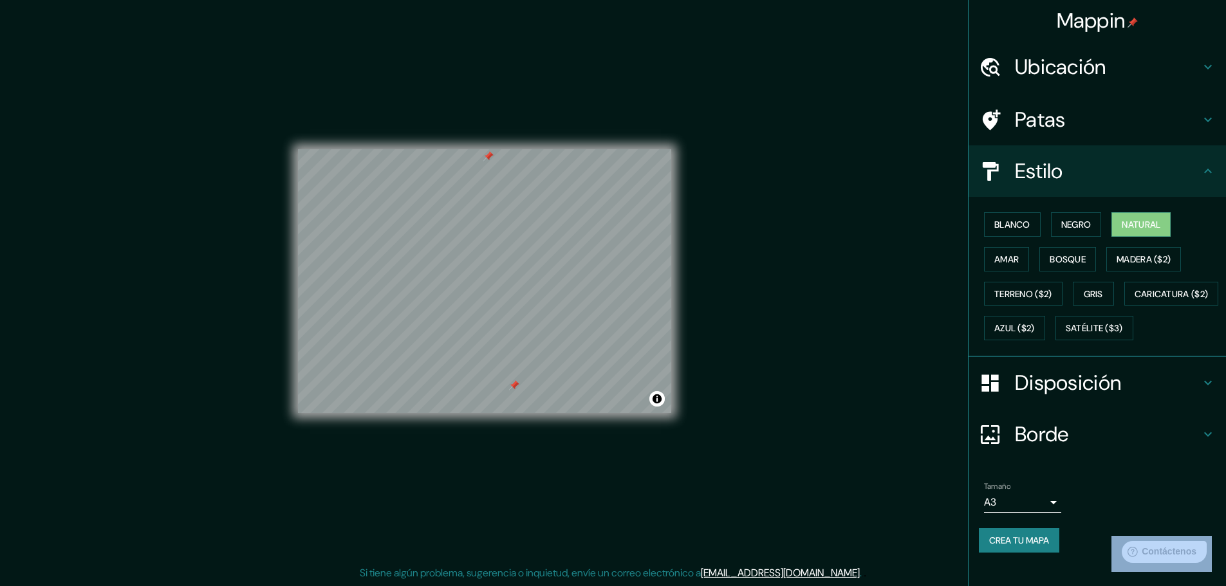
click at [1086, 106] on div "Patas" at bounding box center [1097, 119] width 257 height 51
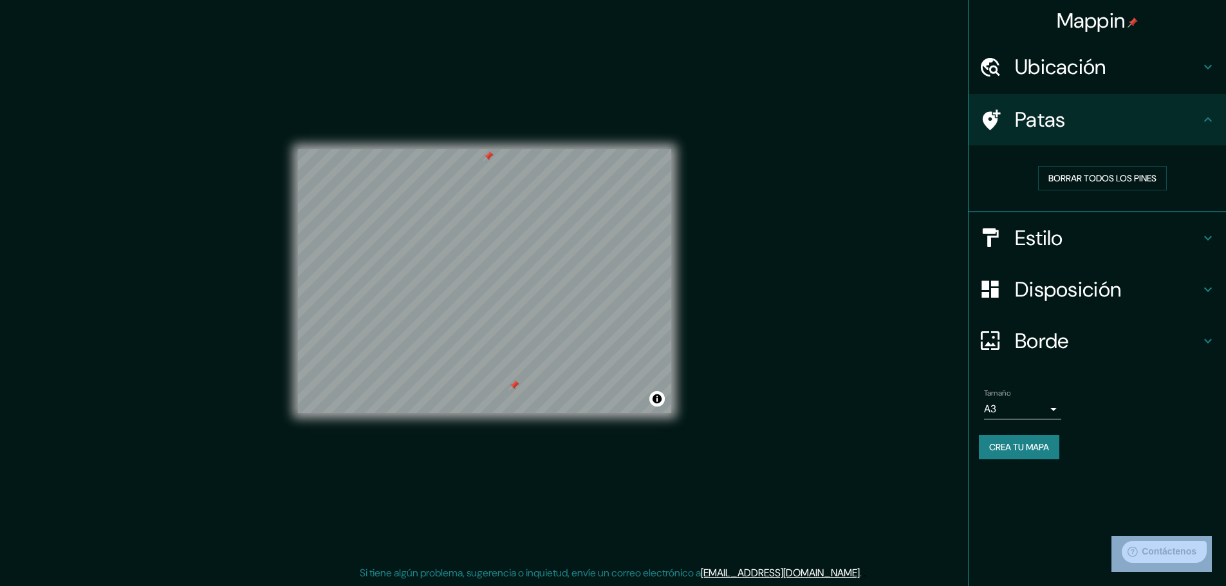
click at [1095, 163] on div "Borrar todos los pines" at bounding box center [1102, 178] width 247 height 45
drag, startPoint x: 1089, startPoint y: 176, endPoint x: 1099, endPoint y: 176, distance: 9.7
click at [1099, 173] on font "Borrar todos los pines" at bounding box center [1102, 178] width 108 height 12
click at [1023, 400] on body "Mappin Ubicación localidad Cuidad [GEOGRAPHIC_DATA][PERSON_NAME][GEOGRAPHIC_DAT…" at bounding box center [613, 290] width 1226 height 586
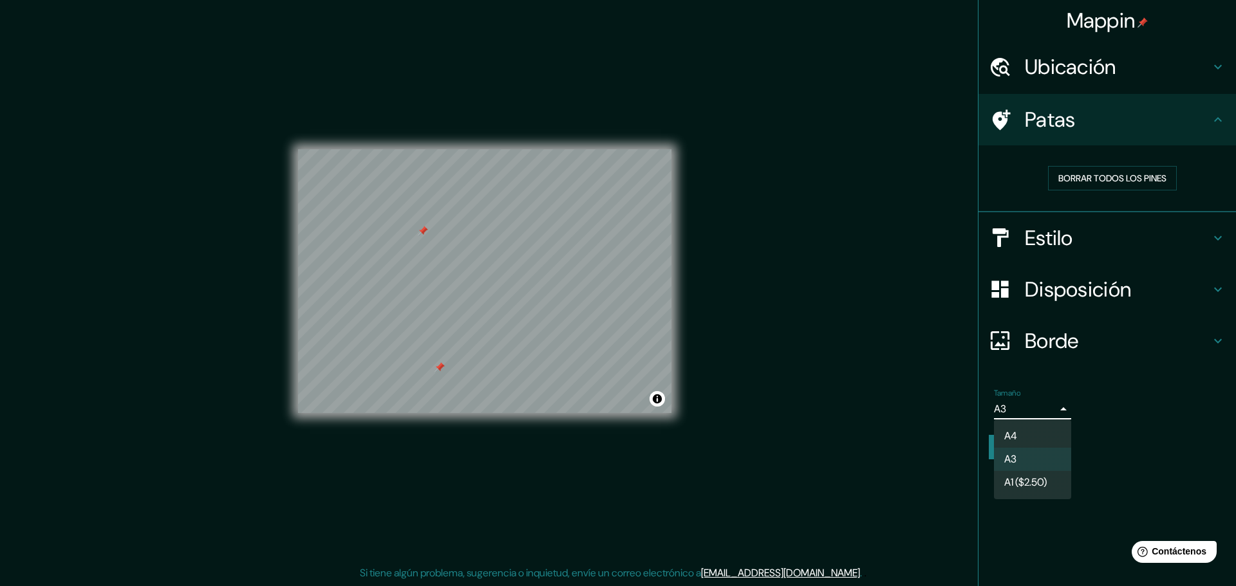
click at [1052, 414] on body "Mappin Ubicación localidad Cuidad [GEOGRAPHIC_DATA][PERSON_NAME][GEOGRAPHIC_DAT…" at bounding box center [618, 290] width 1236 height 586
click at [1036, 443] on li "A4" at bounding box center [1032, 437] width 77 height 24
type input "single"
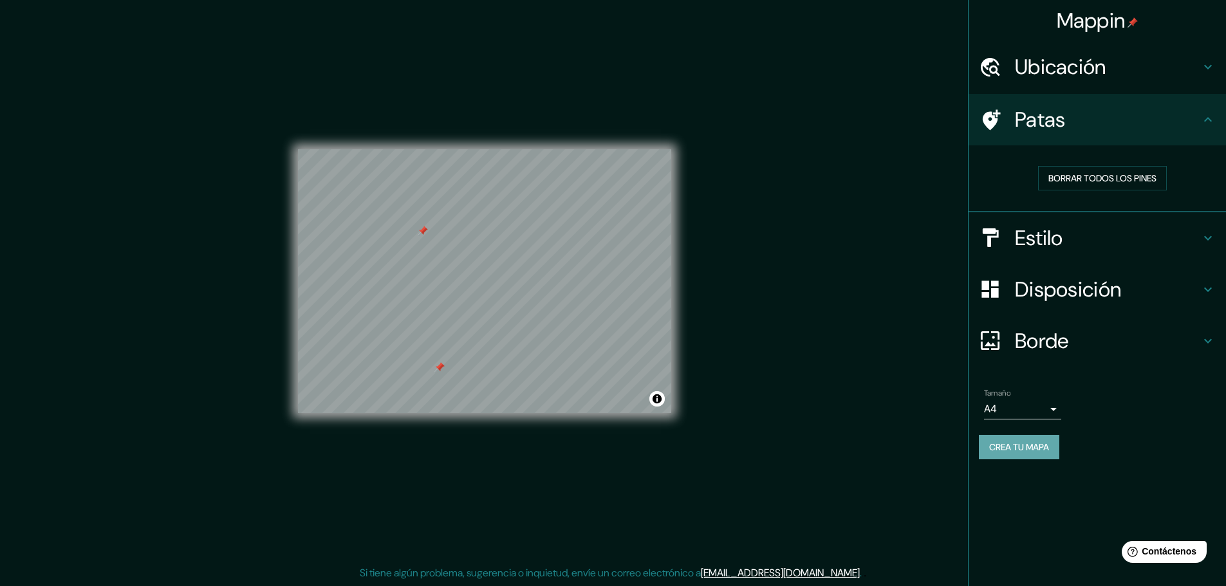
click at [1037, 453] on font "Crea tu mapa" at bounding box center [1019, 447] width 60 height 17
